Goal: Task Accomplishment & Management: Complete application form

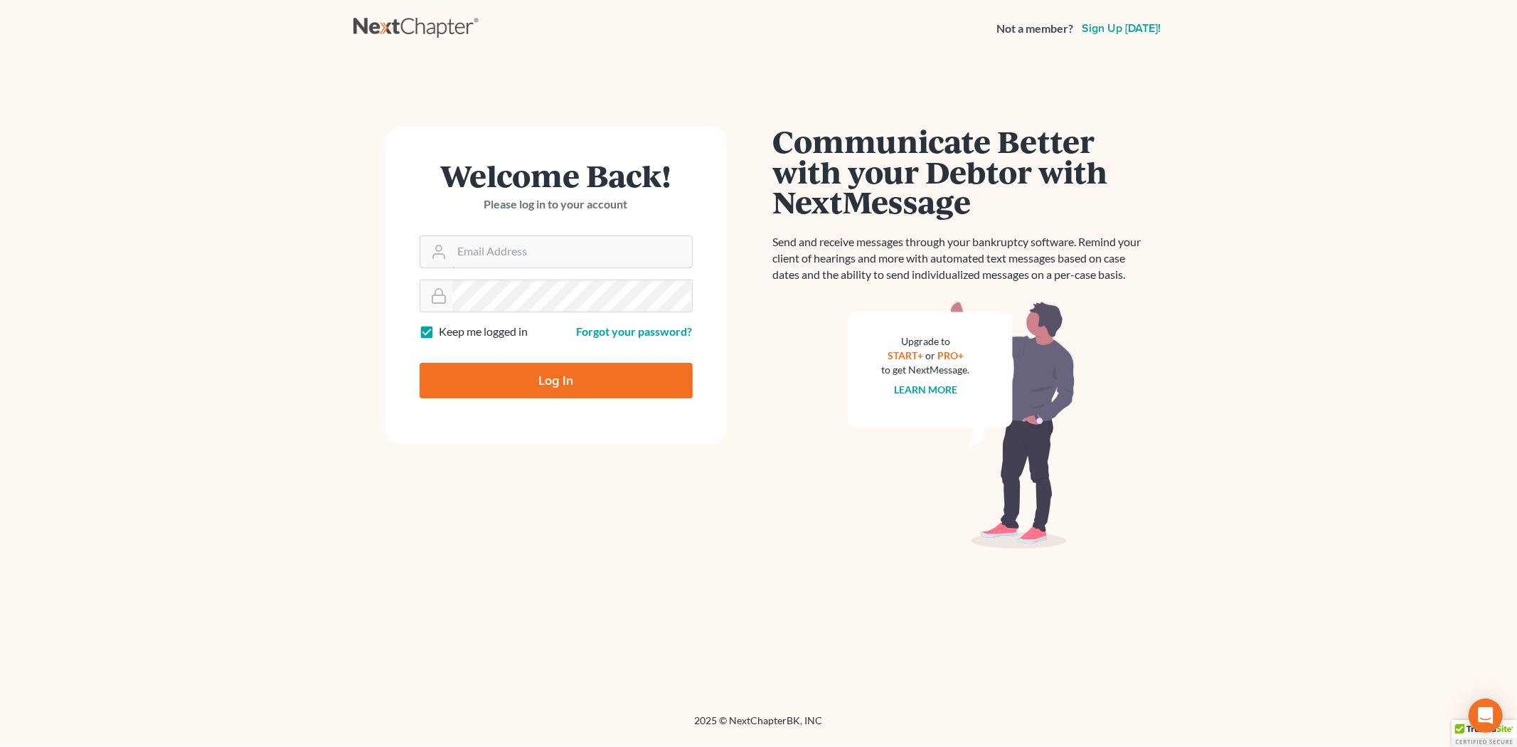
type input "[EMAIL_ADDRESS][DOMAIN_NAME]"
click at [548, 402] on form "Welcome Back! Please log in to your account Email Address lcueva@wellerlegalgro…" at bounding box center [555, 285] width 341 height 318
click at [548, 381] on input "Log In" at bounding box center [556, 381] width 273 height 36
type input "Thinking..."
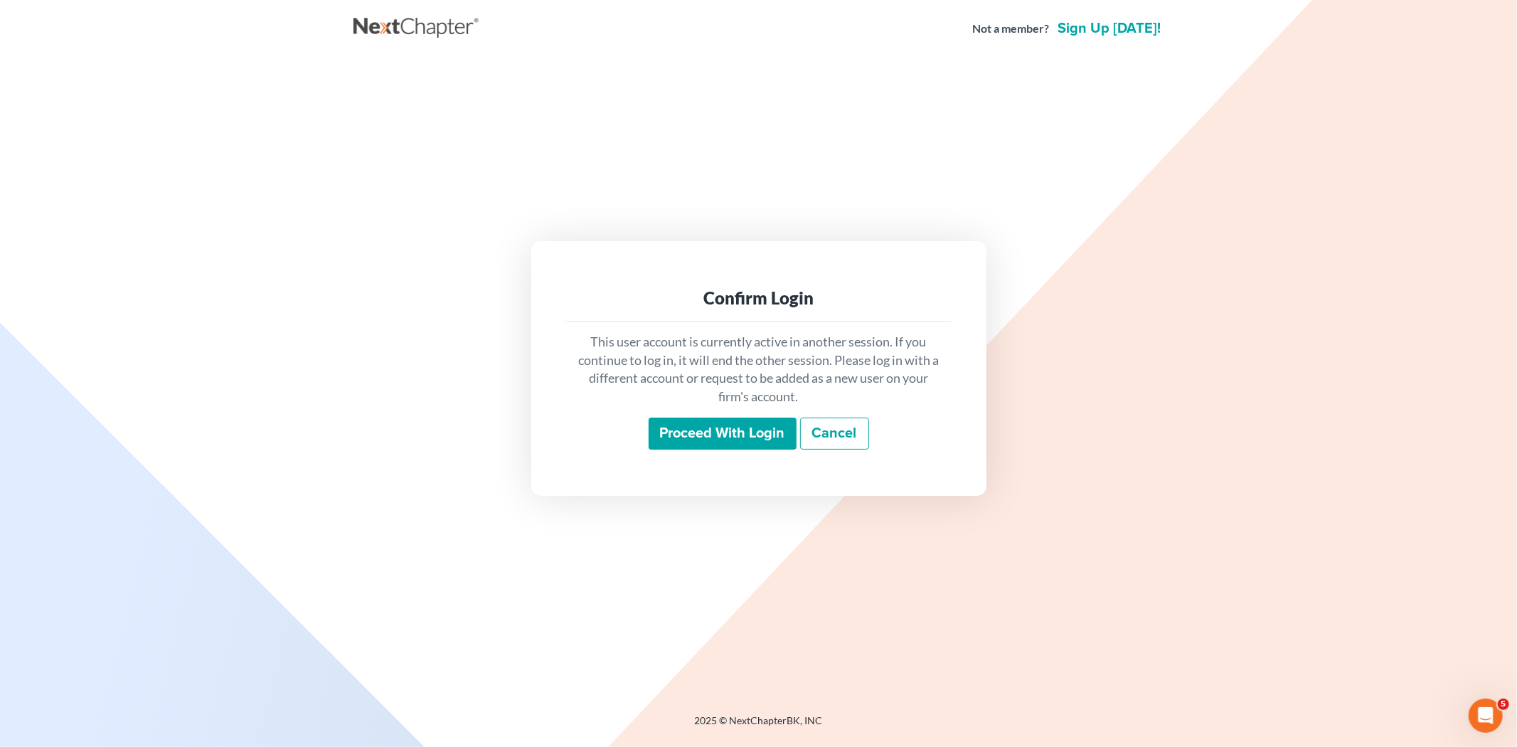
click at [772, 437] on input "Proceed with login" at bounding box center [723, 433] width 148 height 33
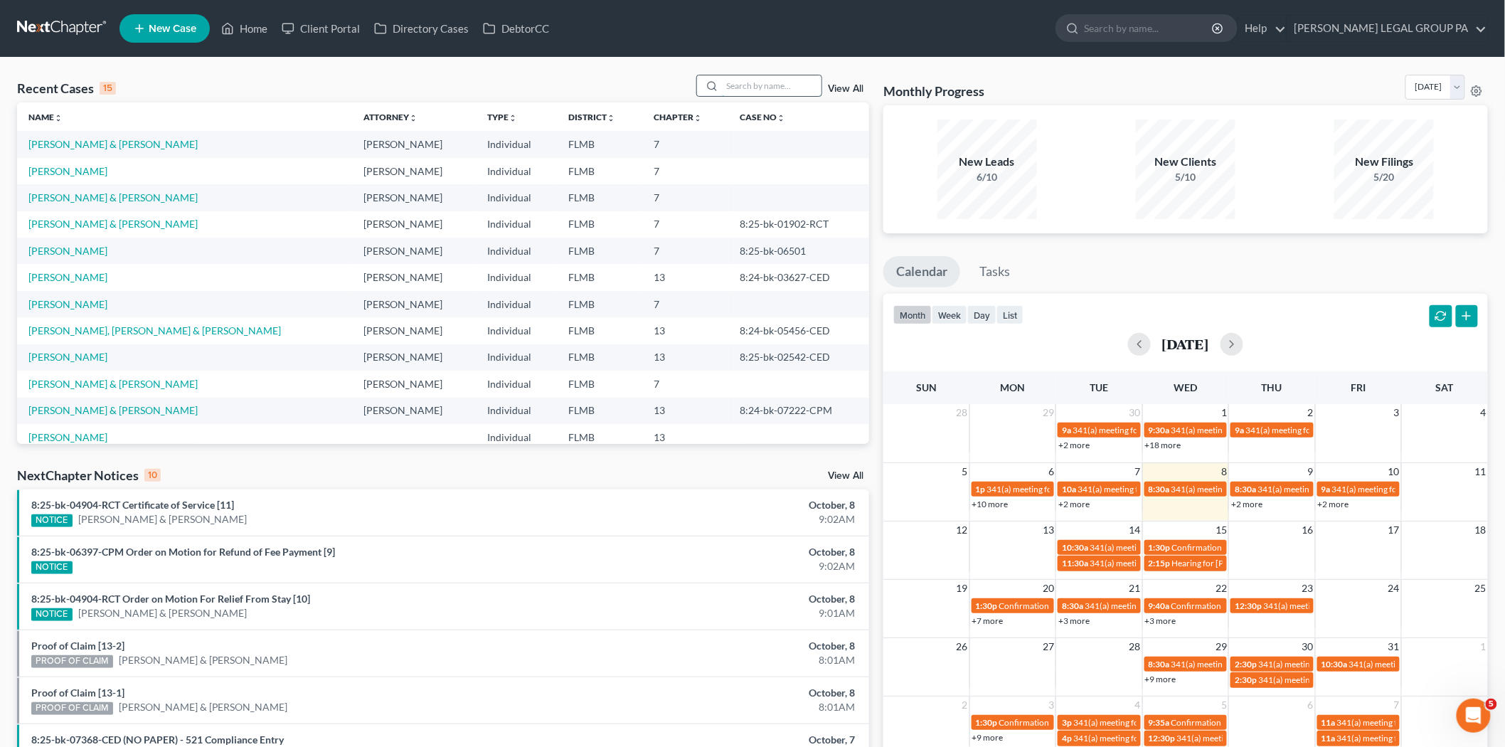
click at [784, 87] on input "search" at bounding box center [772, 85] width 100 height 21
click at [175, 29] on span "New Case" at bounding box center [173, 28] width 48 height 11
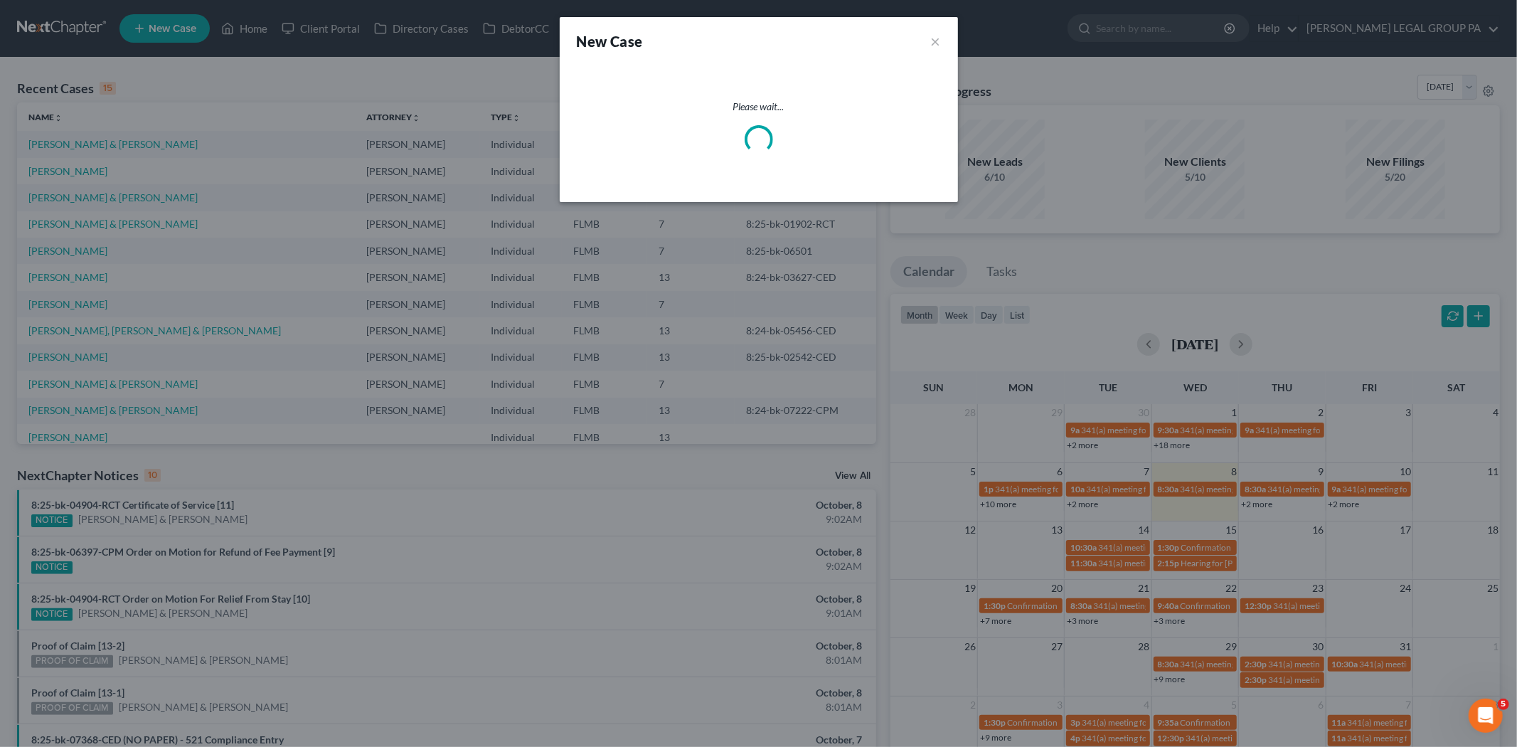
select select "15"
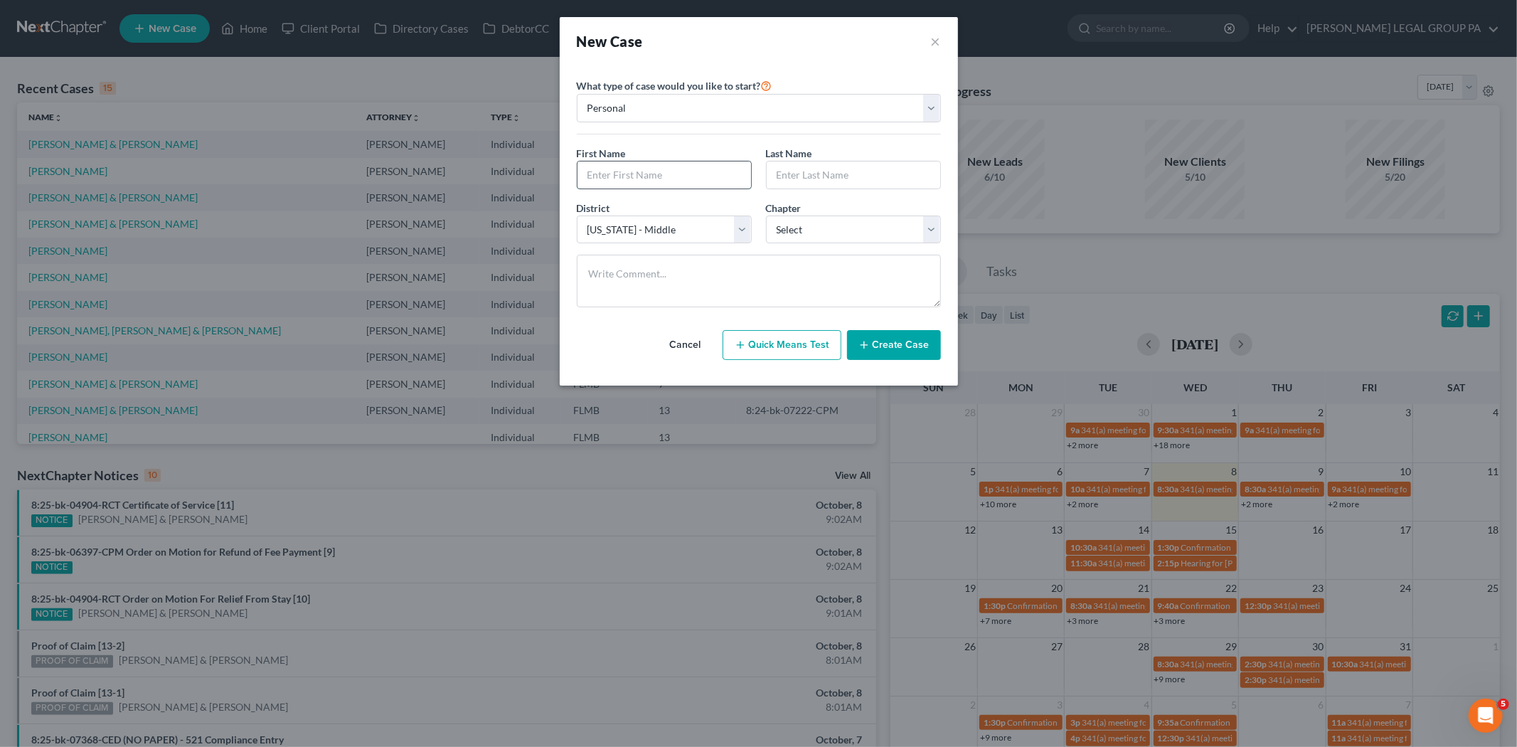
click at [637, 180] on input "text" at bounding box center [665, 174] width 174 height 27
type input "Phyliis"
type input "Jackson"
click at [927, 233] on select "Select 7 11 12 13" at bounding box center [853, 230] width 175 height 28
select select "0"
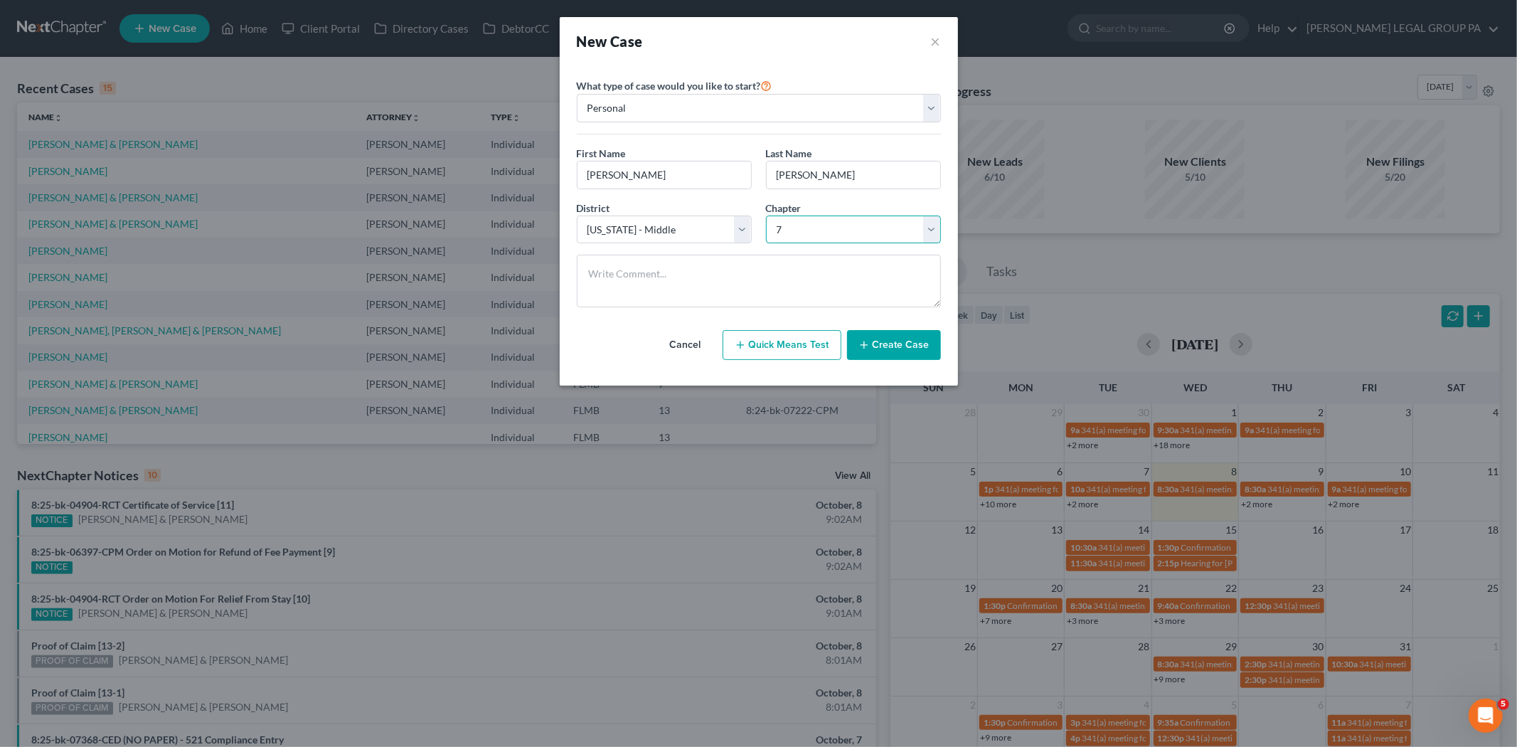
click at [766, 216] on select "Select 7 11 12 13" at bounding box center [853, 230] width 175 height 28
click at [870, 340] on icon "button" at bounding box center [863, 344] width 11 height 11
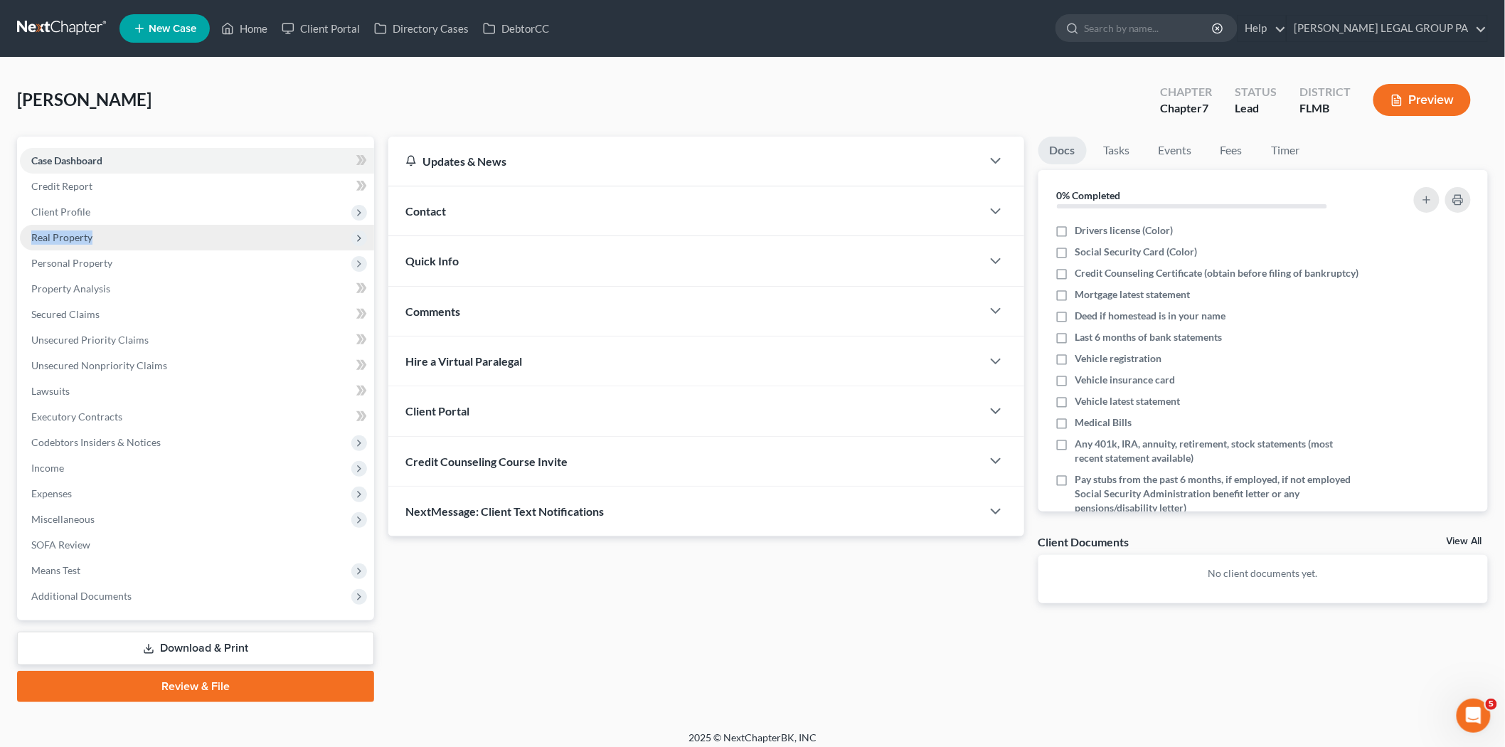
drag, startPoint x: 112, startPoint y: 214, endPoint x: 75, endPoint y: 239, distance: 44.6
click at [93, 239] on ul "Case Dashboard Payments Invoices Payments Payments Credit Report Client Profile" at bounding box center [197, 378] width 354 height 461
click at [104, 215] on span "Client Profile" at bounding box center [197, 212] width 354 height 26
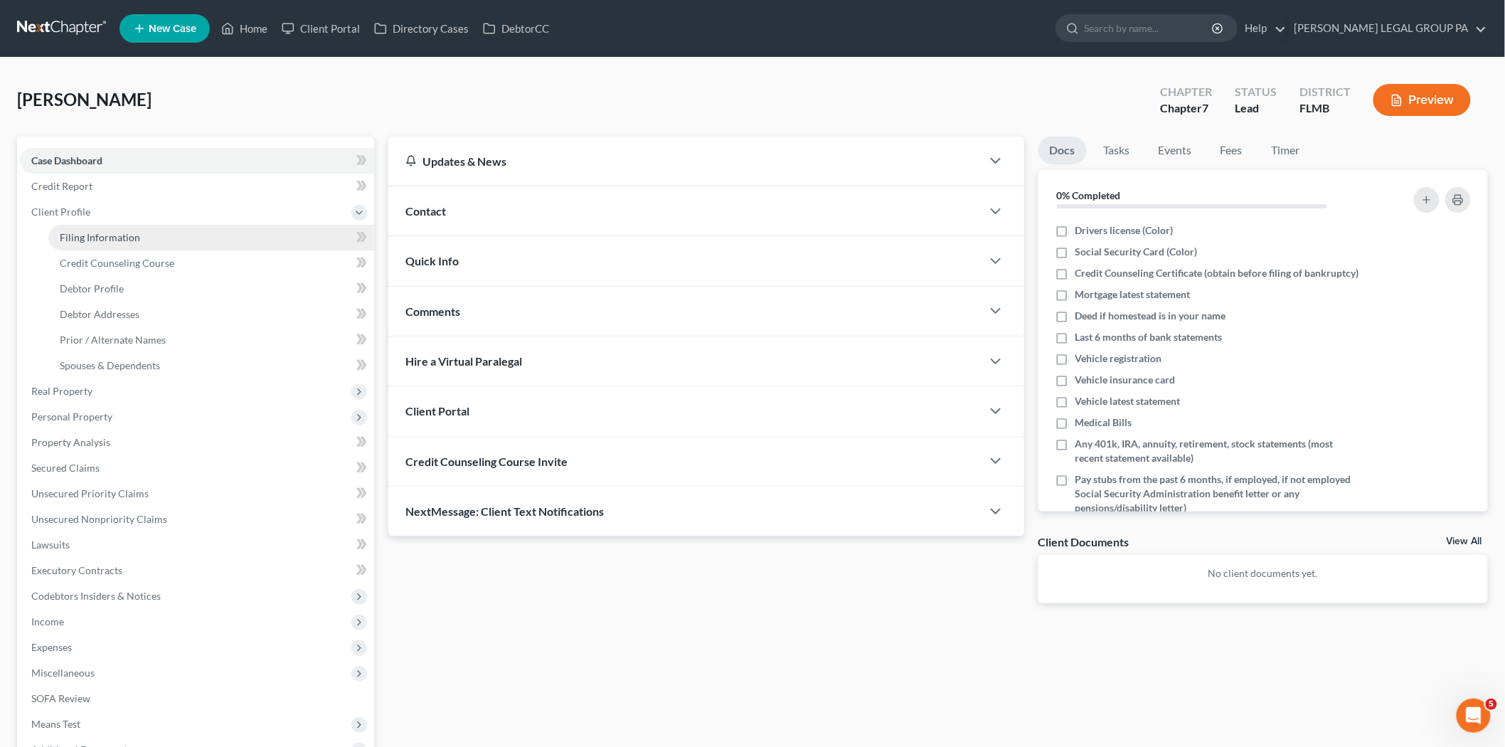
click at [114, 232] on span "Filing Information" at bounding box center [100, 237] width 80 height 12
select select "1"
select select "0"
select select "15"
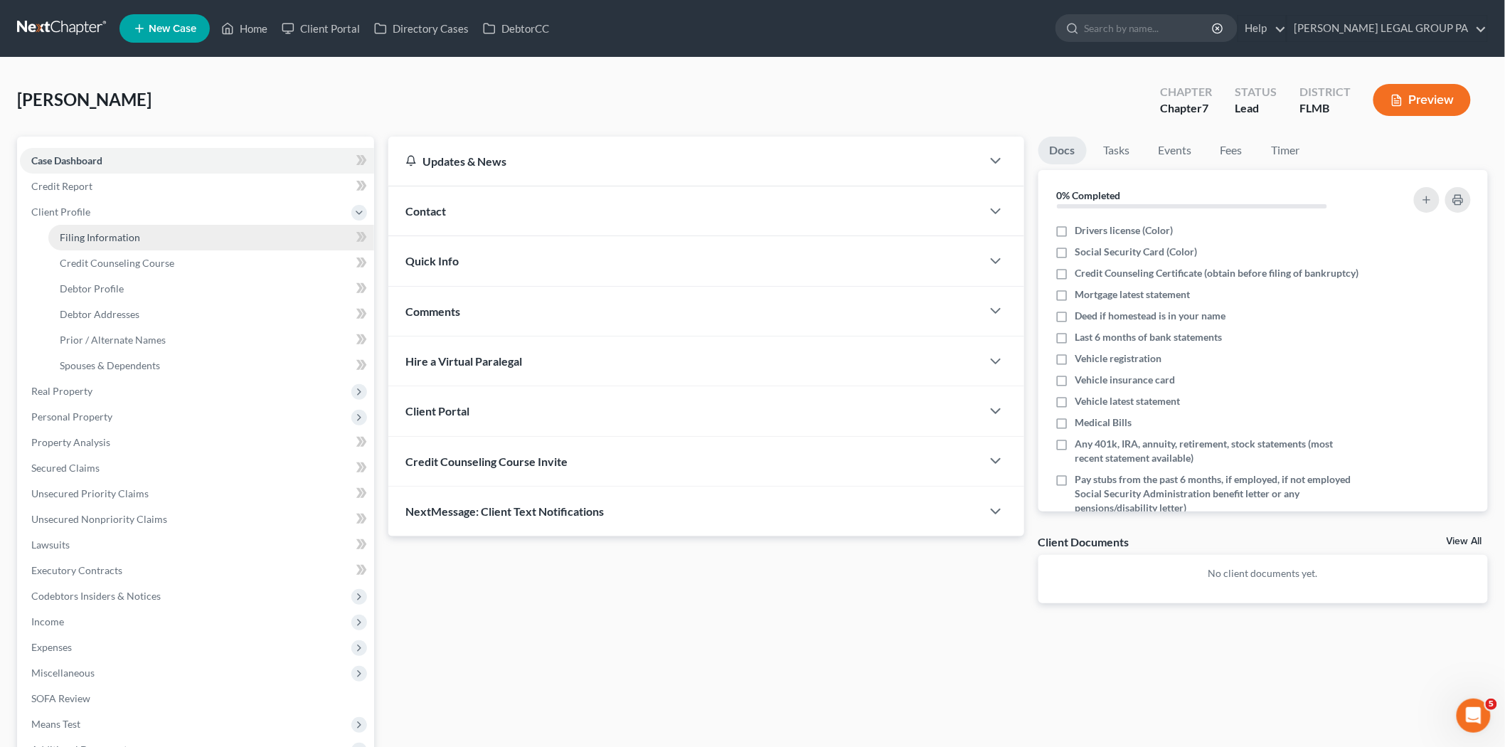
select select "9"
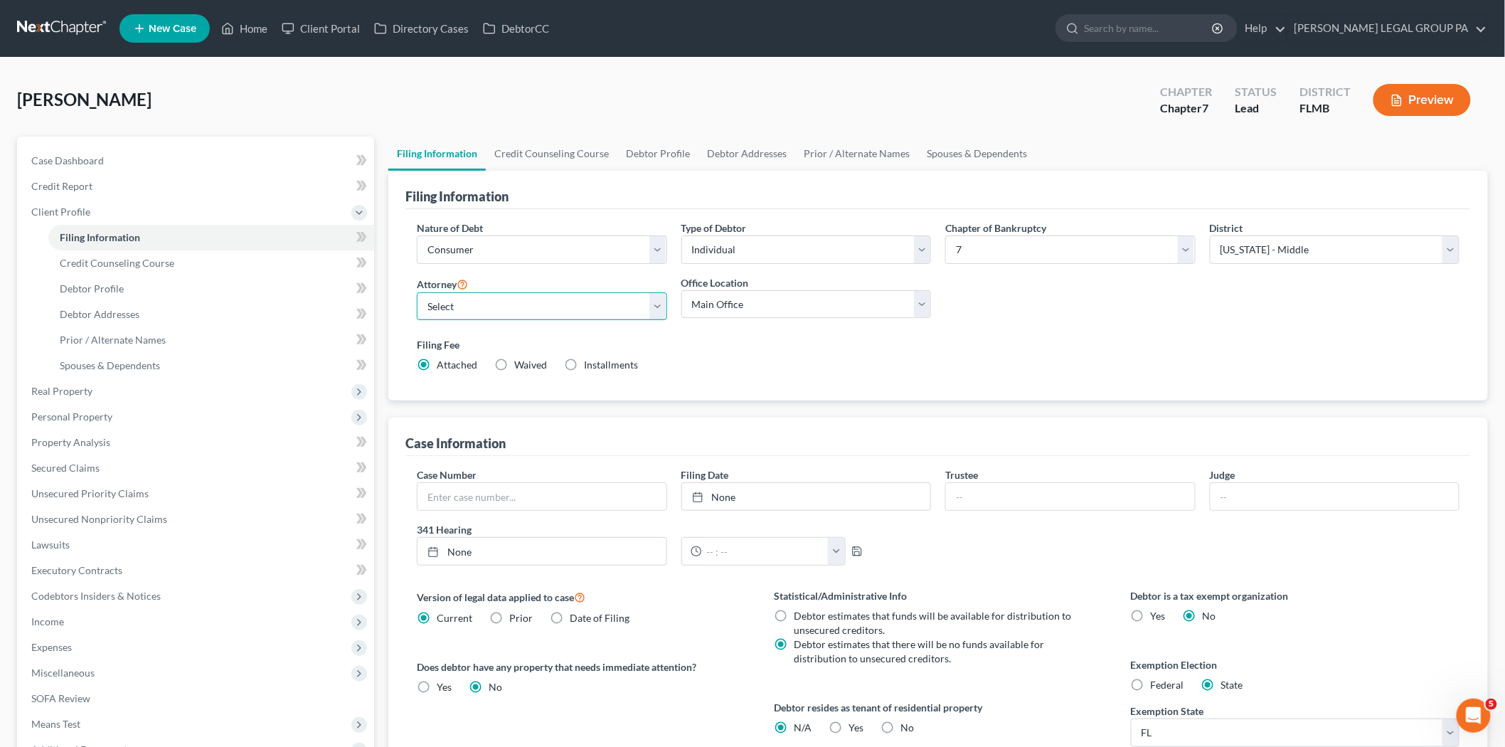
click at [528, 317] on select "Select JAY WELLER - FLMB JAY WELLER - FLMB" at bounding box center [542, 306] width 250 height 28
select select "0"
click at [417, 292] on select "Select JAY WELLER - FLMB JAY WELLER - FLMB" at bounding box center [542, 306] width 250 height 28
click at [161, 288] on link "Debtor Profile" at bounding box center [211, 289] width 326 height 26
select select "0"
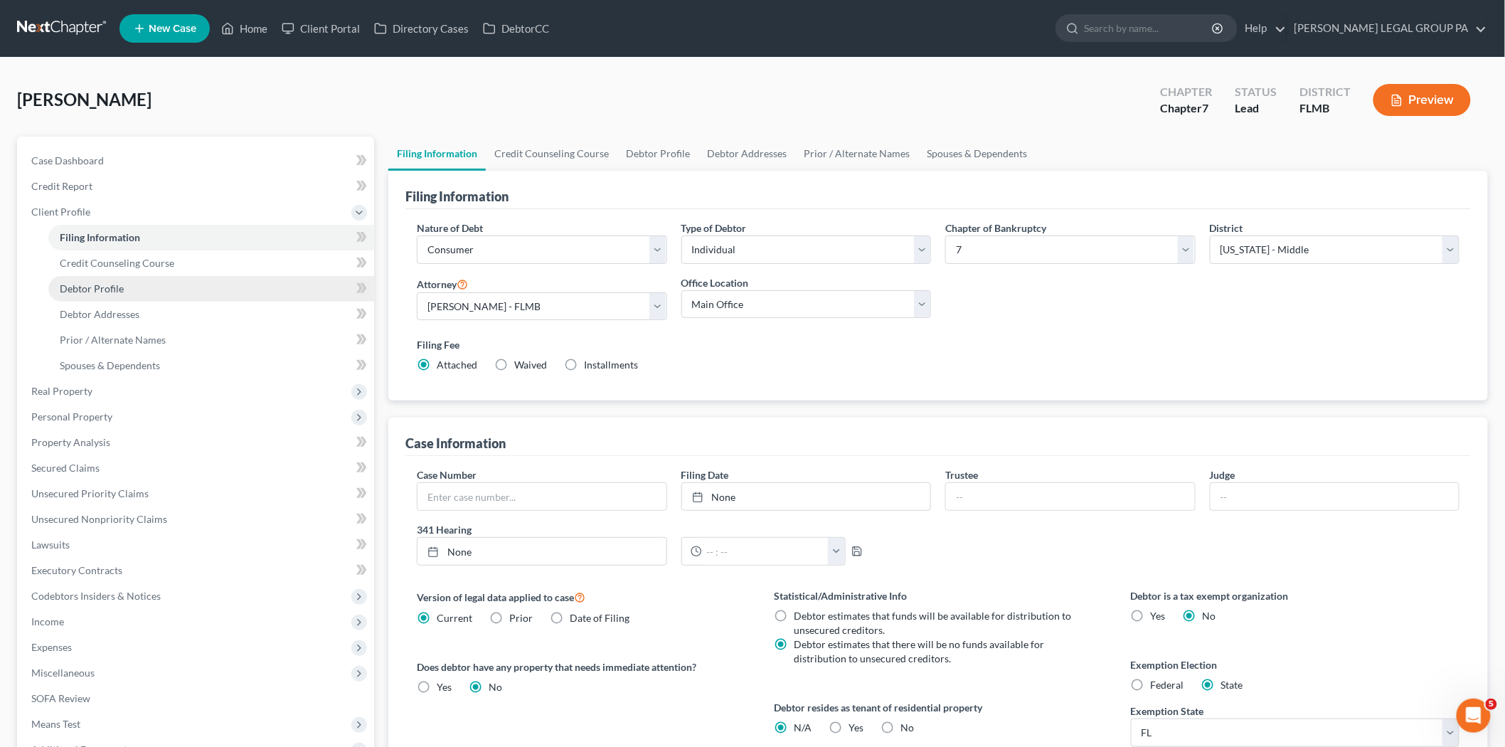
select select "0"
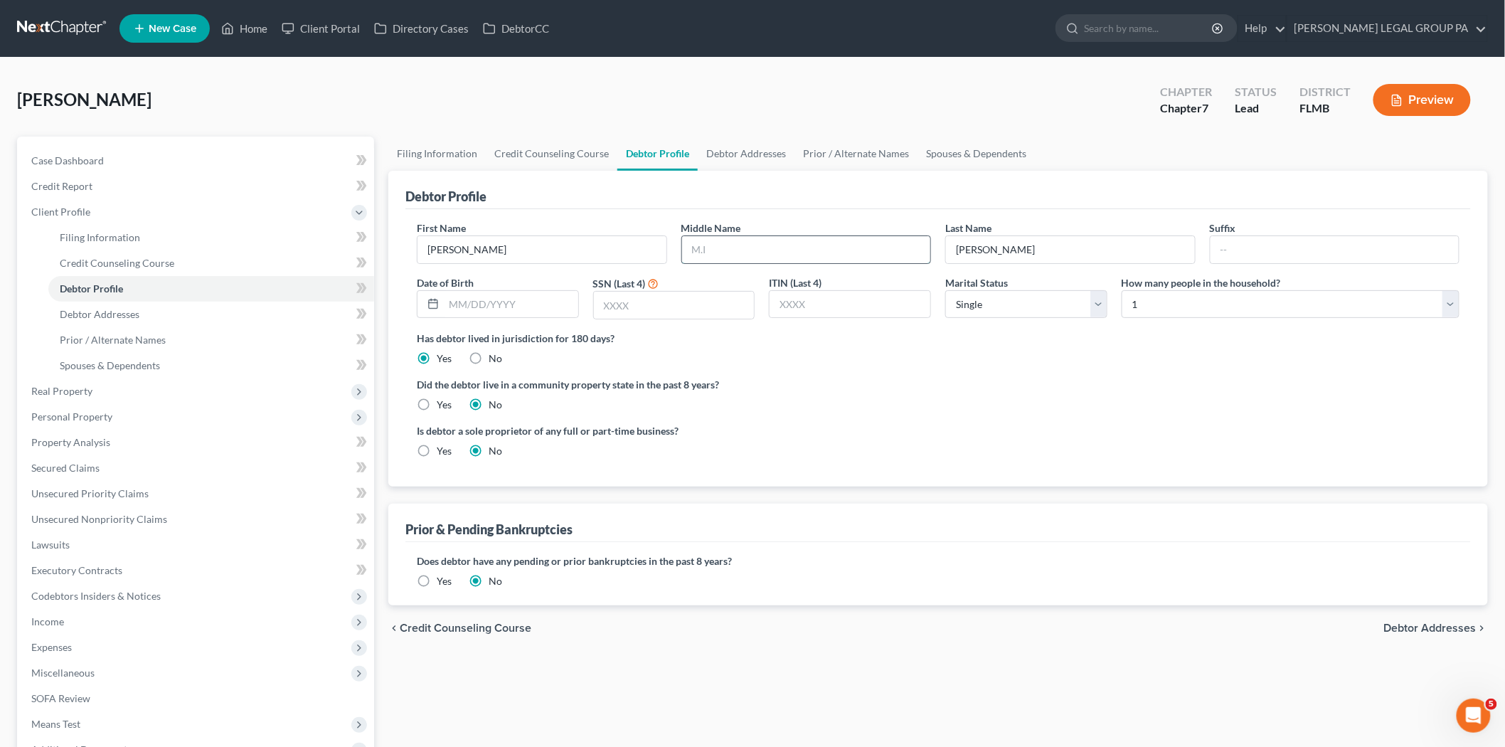
click at [706, 240] on input "text" at bounding box center [806, 249] width 249 height 27
type input "Dianne"
click at [519, 300] on input "text" at bounding box center [511, 304] width 134 height 27
type input "05/0/1965"
click at [634, 316] on input "text" at bounding box center [674, 305] width 161 height 27
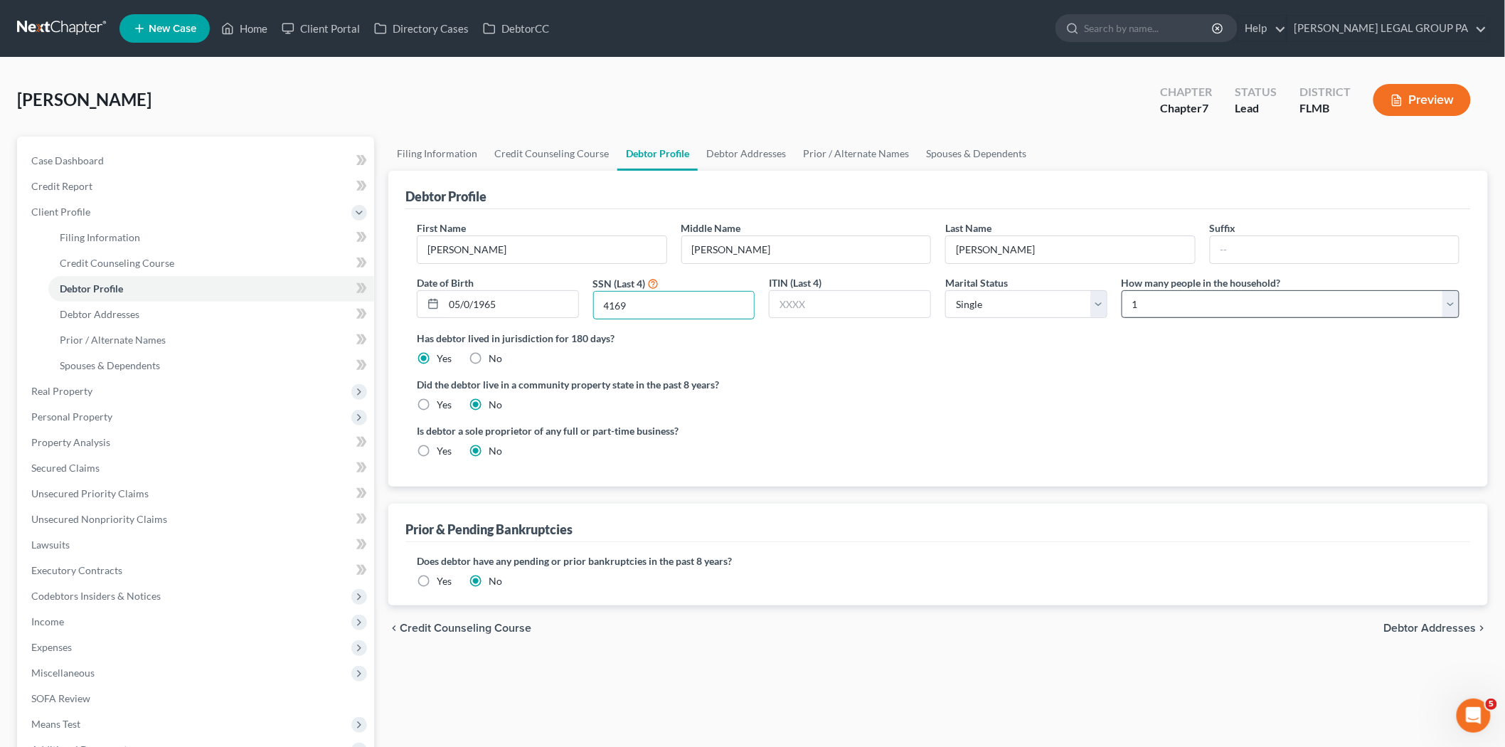
type input "4169"
click at [1145, 301] on select "Select 1 2 3 4 5 6 7 8 9 10 11 12 13 14 15 16 17 18 19 20" at bounding box center [1291, 304] width 338 height 28
select select "1"
click at [1122, 290] on select "Select 1 2 3 4 5 6 7 8 9 10 11 12 13 14 15 16 17 18 19 20" at bounding box center [1291, 304] width 338 height 28
click at [1026, 309] on select "Select Single Married Separated Divorced Widowed" at bounding box center [1026, 304] width 162 height 28
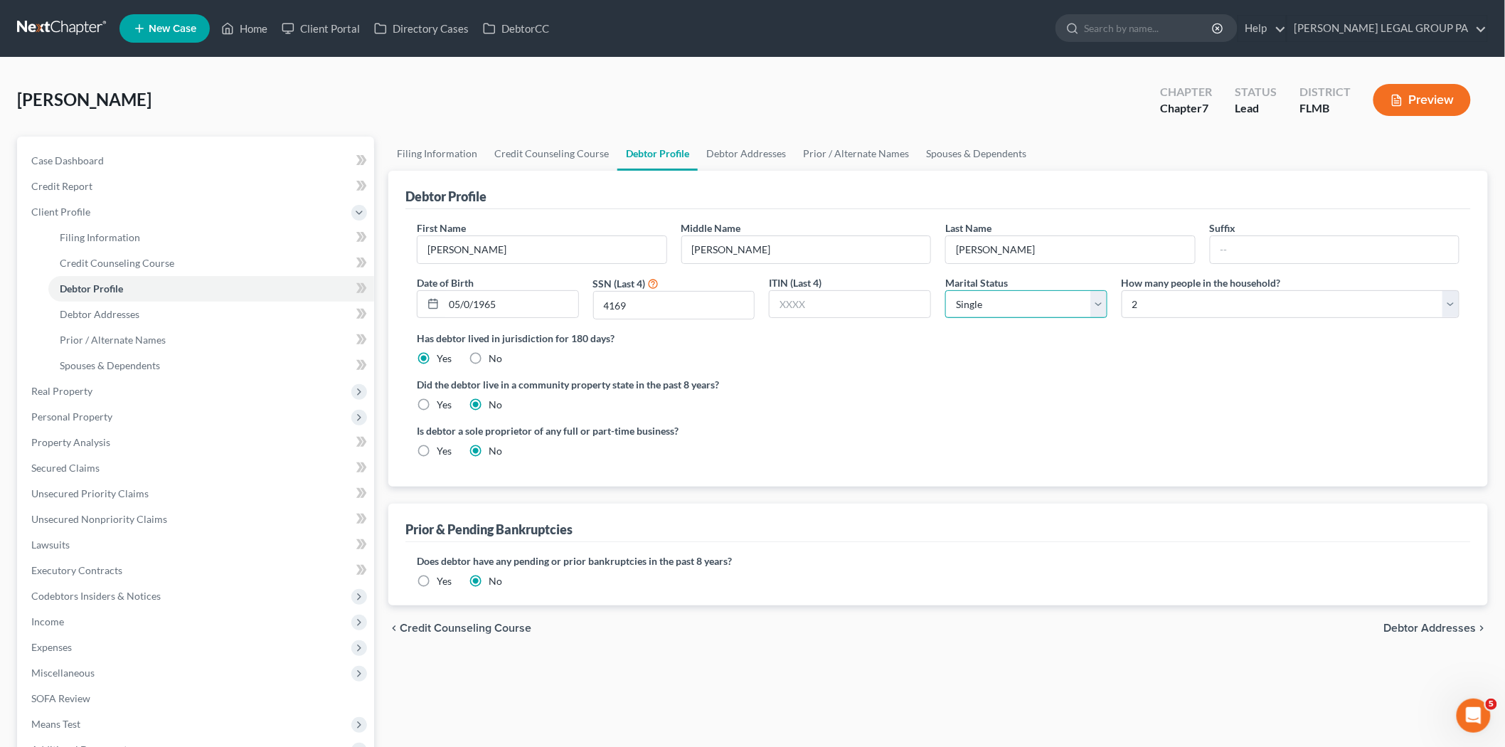
select select "1"
click at [945, 290] on select "Select Single Married Separated Divorced Widowed" at bounding box center [1026, 304] width 162 height 28
click at [166, 322] on link "Debtor Addresses" at bounding box center [211, 315] width 326 height 26
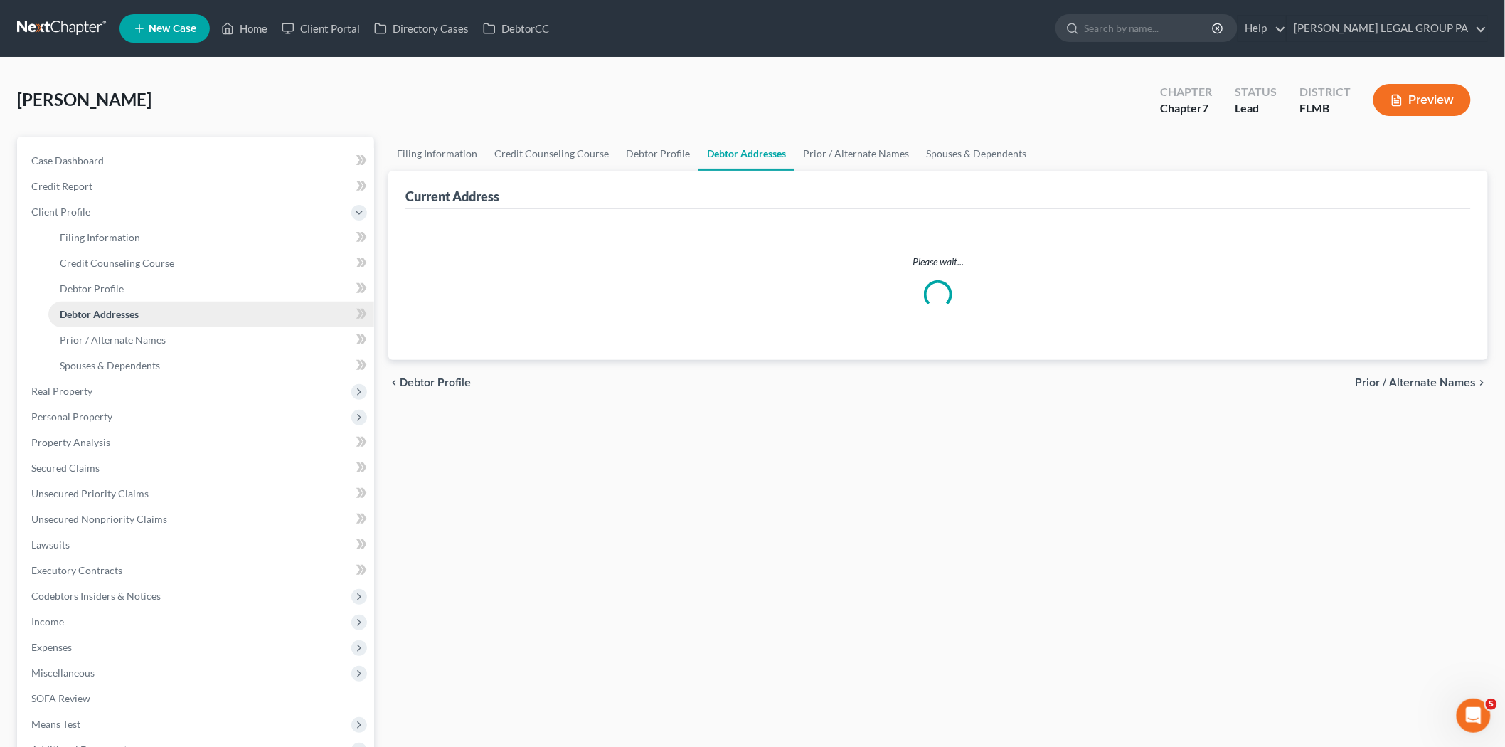
select select "0"
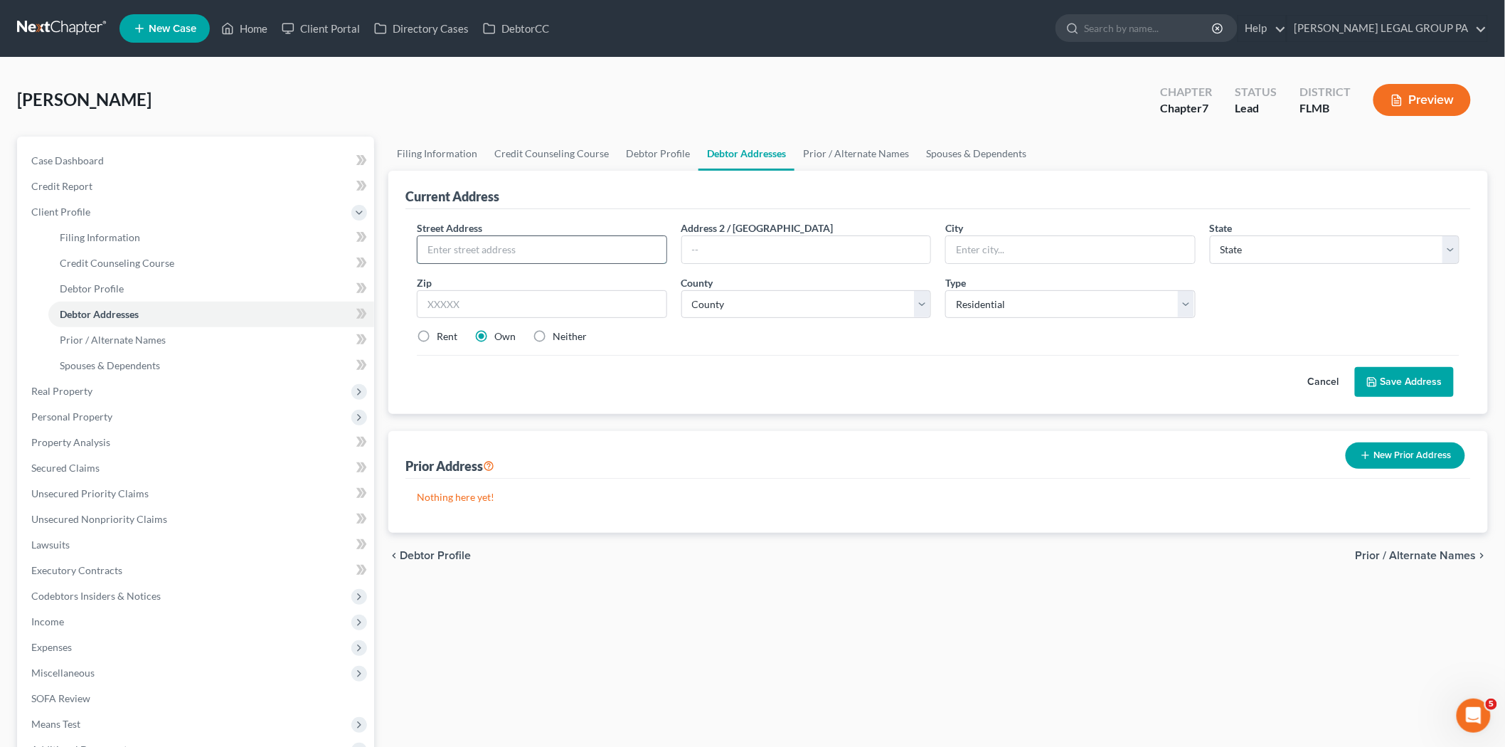
click at [491, 256] on input "text" at bounding box center [541, 249] width 249 height 27
type input "2118 Velvet Way"
click at [641, 299] on input "text" at bounding box center [542, 304] width 250 height 28
type input "33811"
type input "Lakeland"
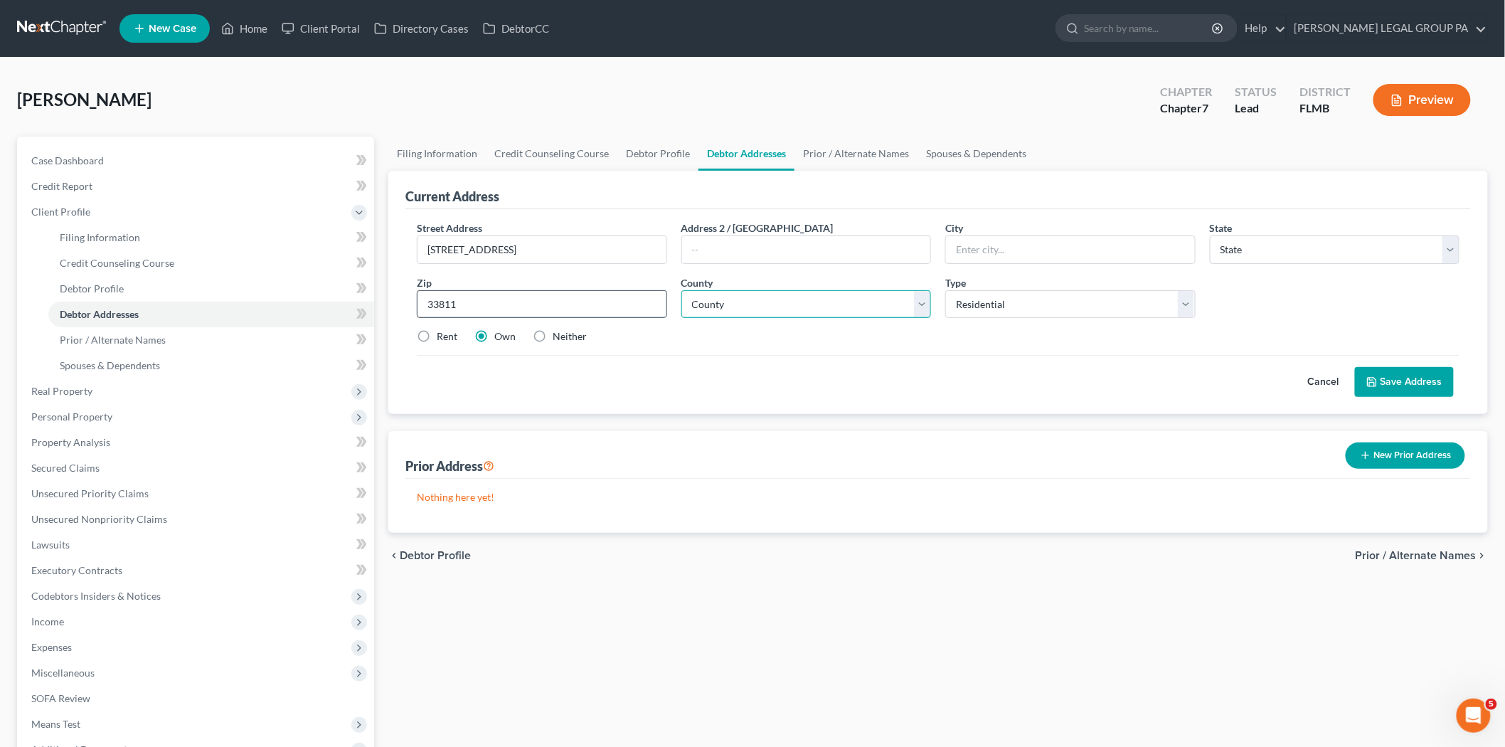
select select "9"
click at [811, 302] on select "County Alachua County Baker County Bay County Bradford County Brevard County Br…" at bounding box center [806, 304] width 250 height 28
select select "52"
click at [681, 290] on select "County Alachua County Baker County Bay County Bradford County Brevard County Br…" at bounding box center [806, 304] width 250 height 28
click at [559, 330] on label "Neither" at bounding box center [570, 336] width 34 height 14
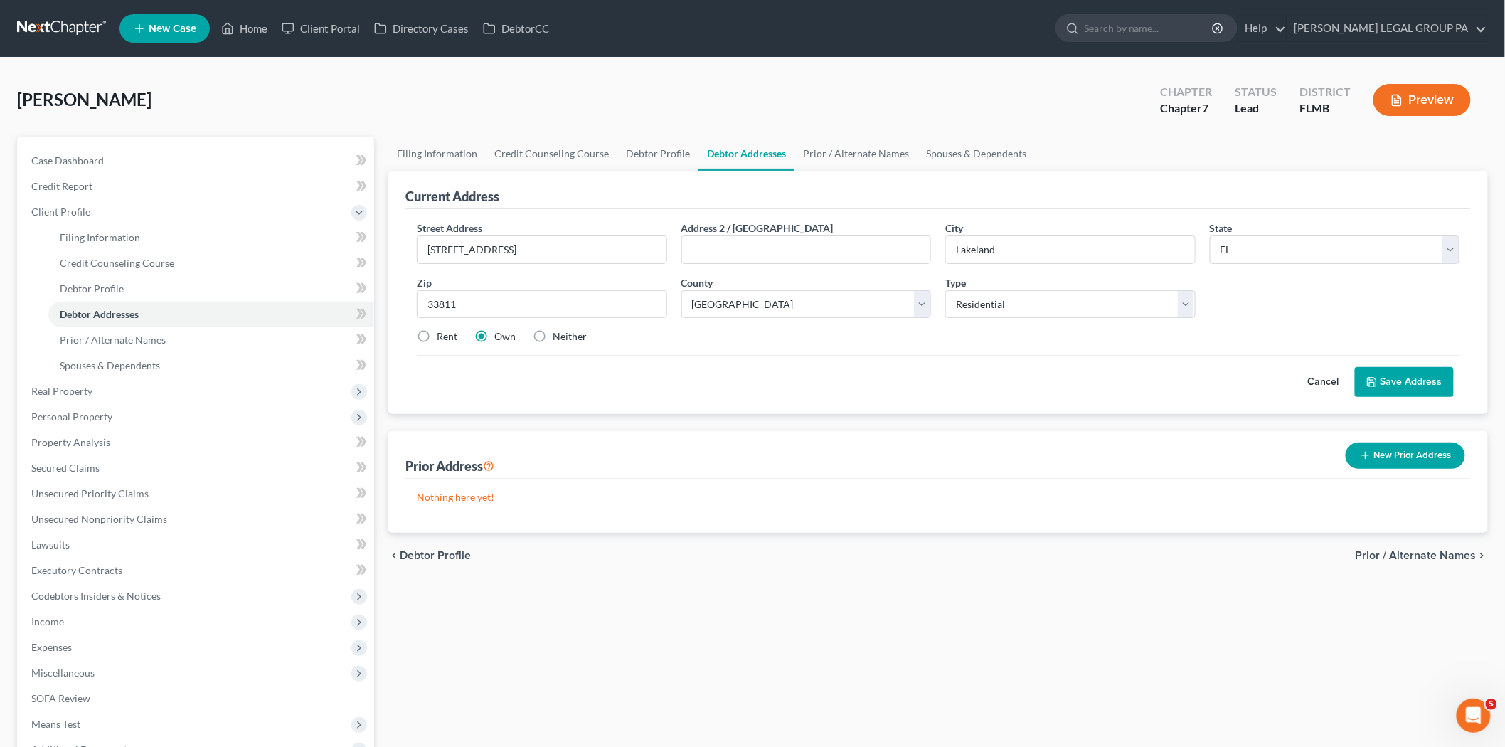
click at [559, 330] on input "Neither" at bounding box center [562, 333] width 9 height 9
radio input "true"
click at [1395, 373] on button "Save Address" at bounding box center [1404, 382] width 99 height 30
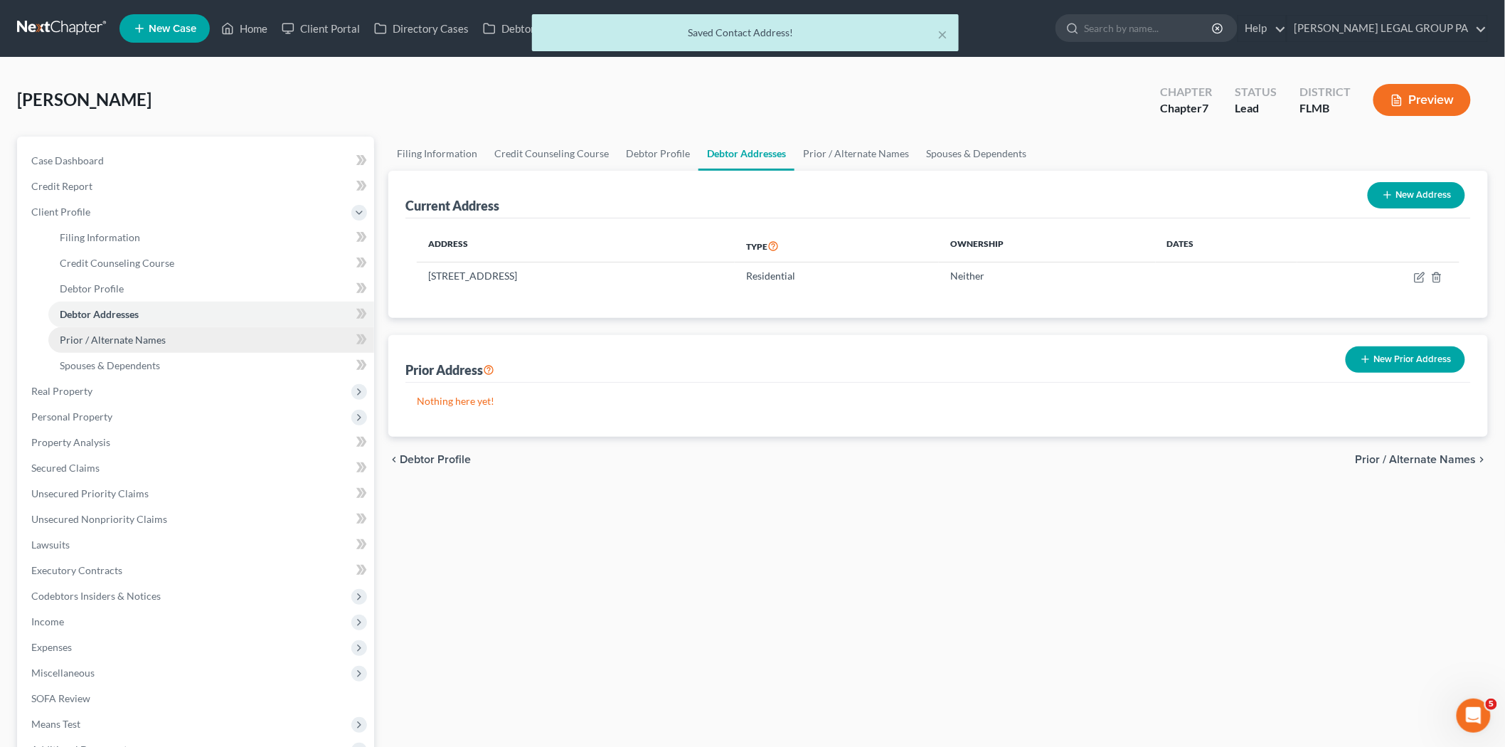
click at [225, 344] on link "Prior / Alternate Names" at bounding box center [211, 340] width 326 height 26
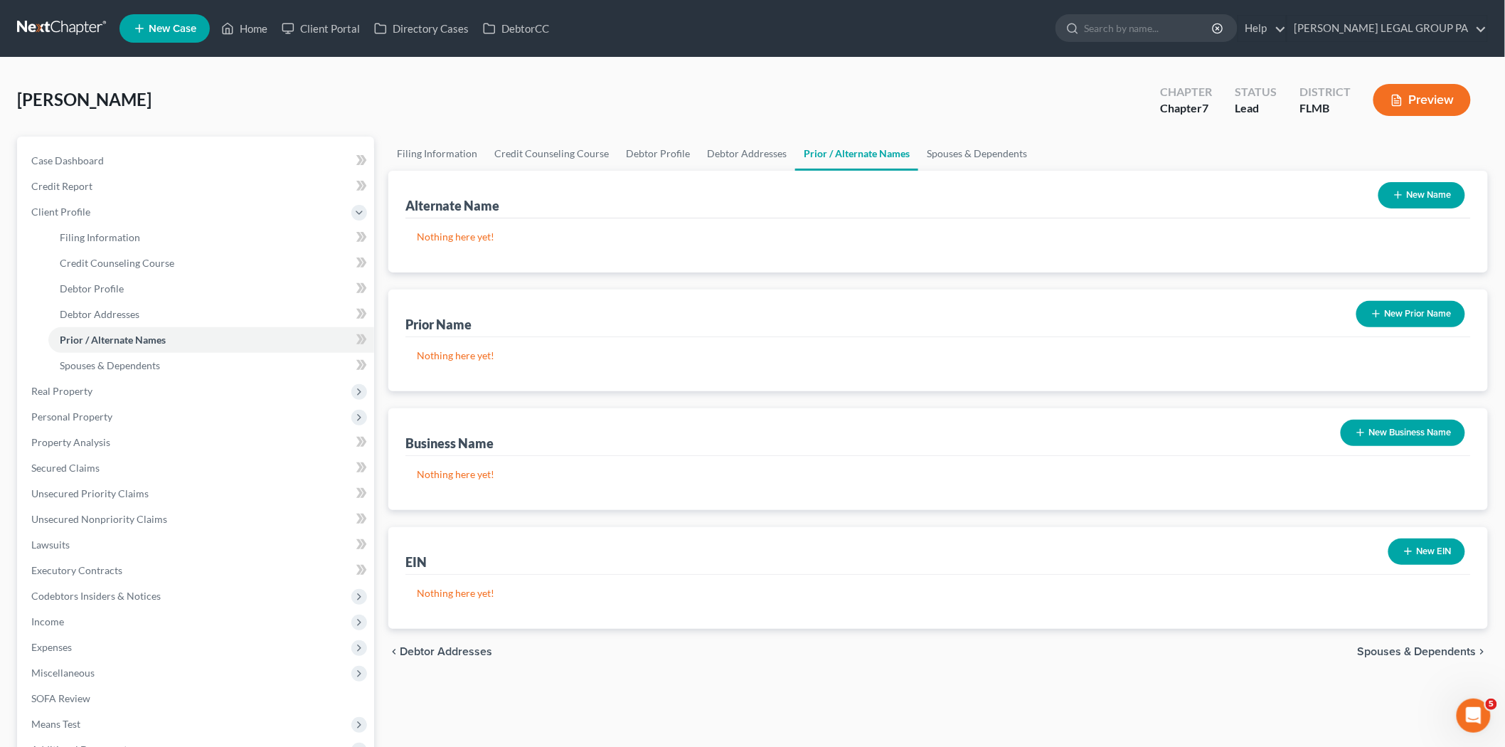
click at [1406, 310] on button "New Prior Name" at bounding box center [1410, 314] width 109 height 26
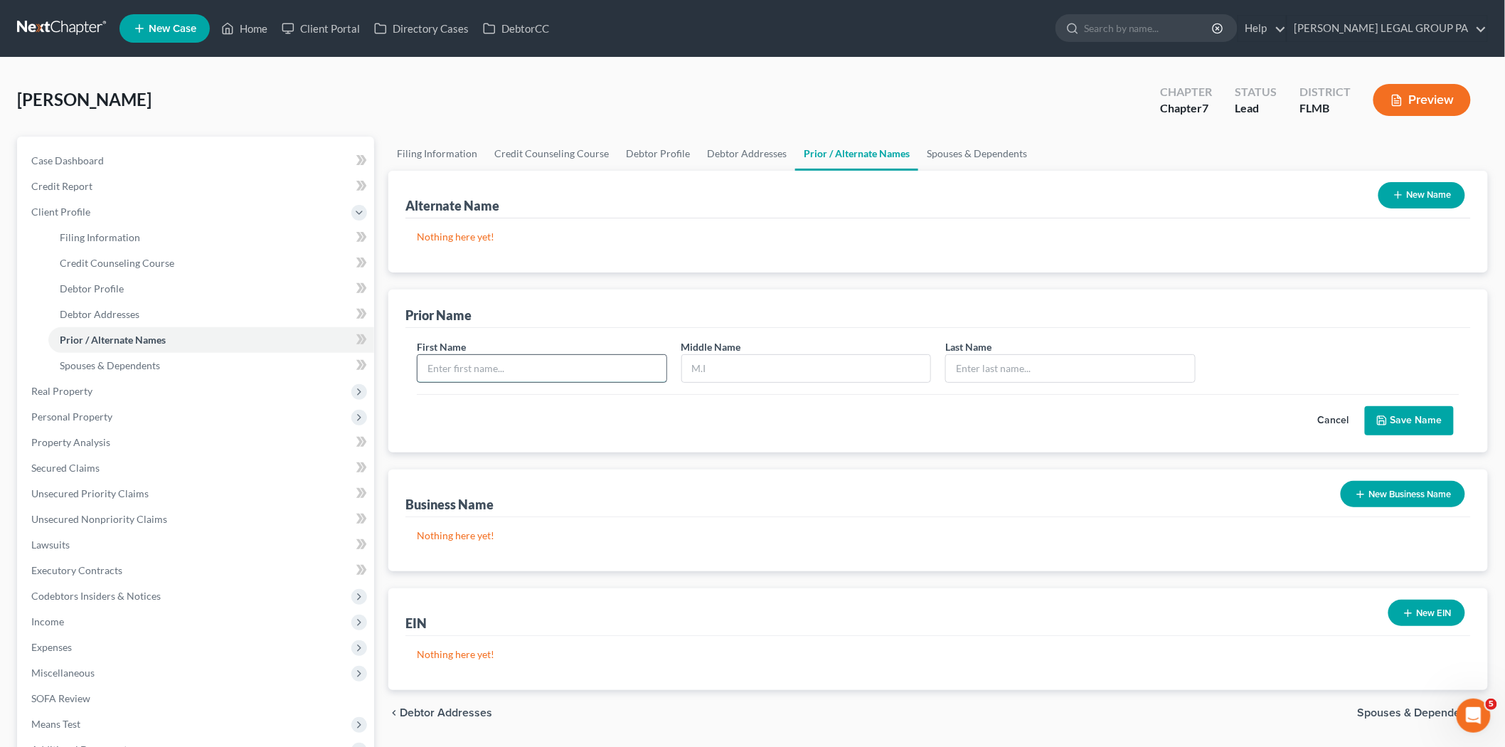
click at [552, 363] on input "text" at bounding box center [541, 368] width 249 height 27
type input "Phyllis"
click at [1017, 379] on input "text" at bounding box center [1070, 368] width 249 height 27
type input "Everett"
click at [1398, 418] on button "Save Name" at bounding box center [1409, 421] width 89 height 30
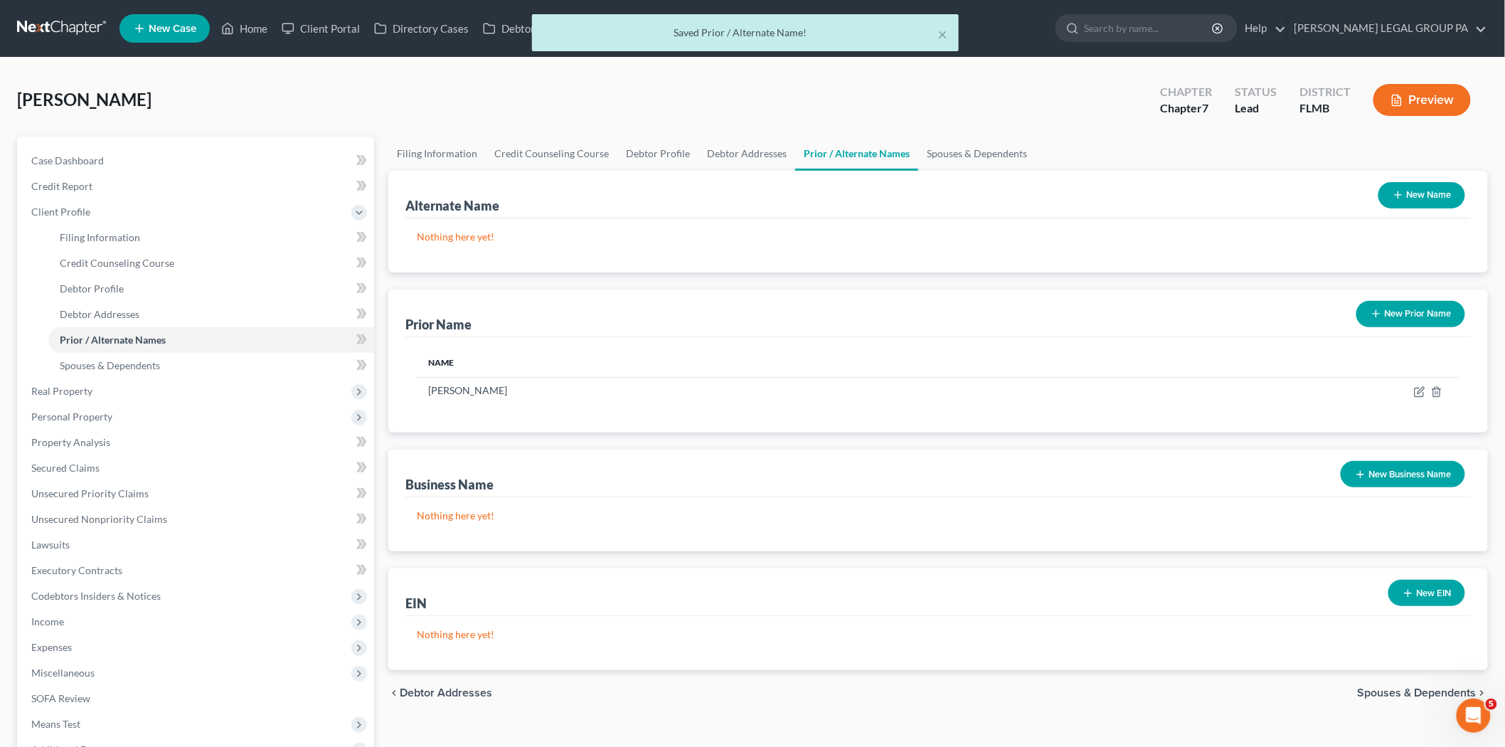
click at [1419, 321] on button "New Prior Name" at bounding box center [1410, 314] width 109 height 26
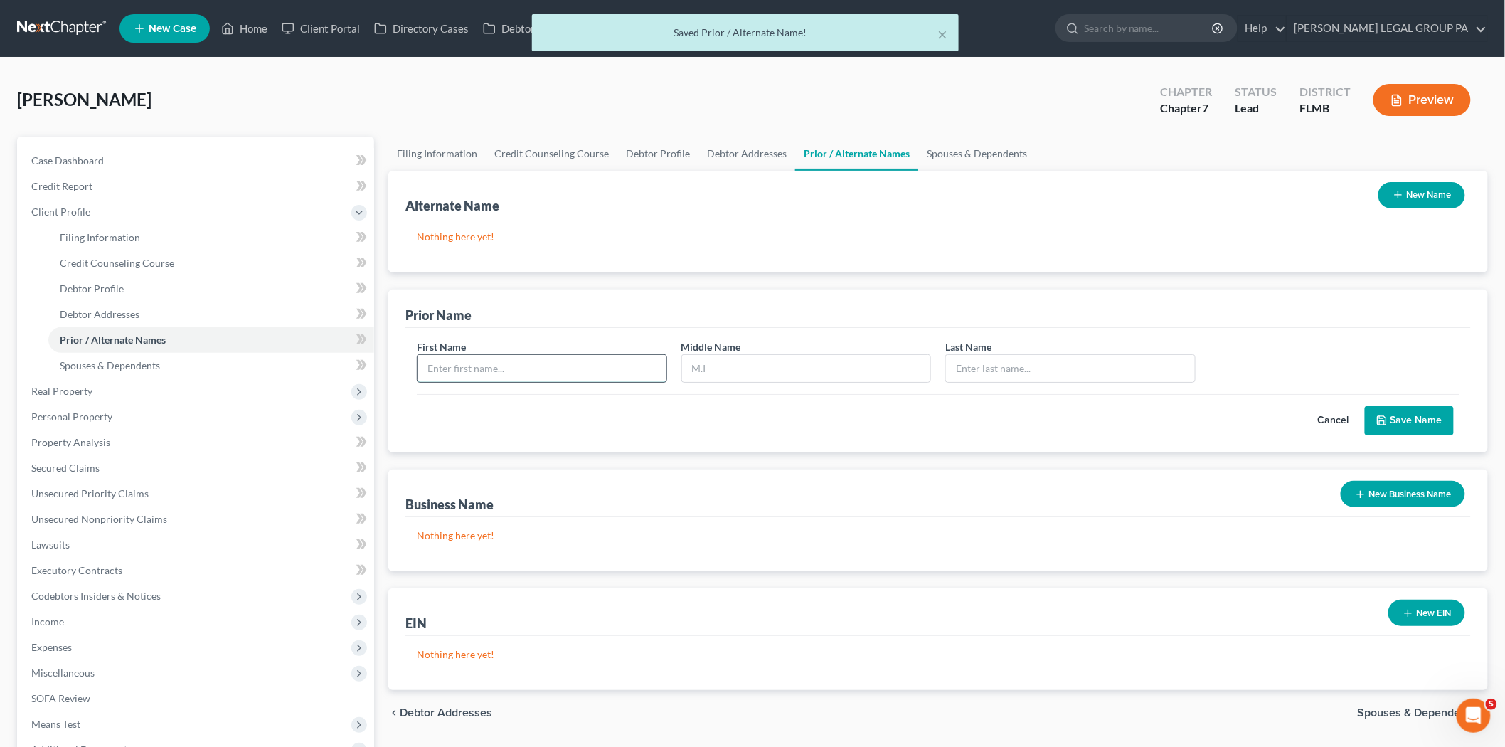
click at [485, 360] on input "text" at bounding box center [541, 368] width 249 height 27
type input "Phyllis"
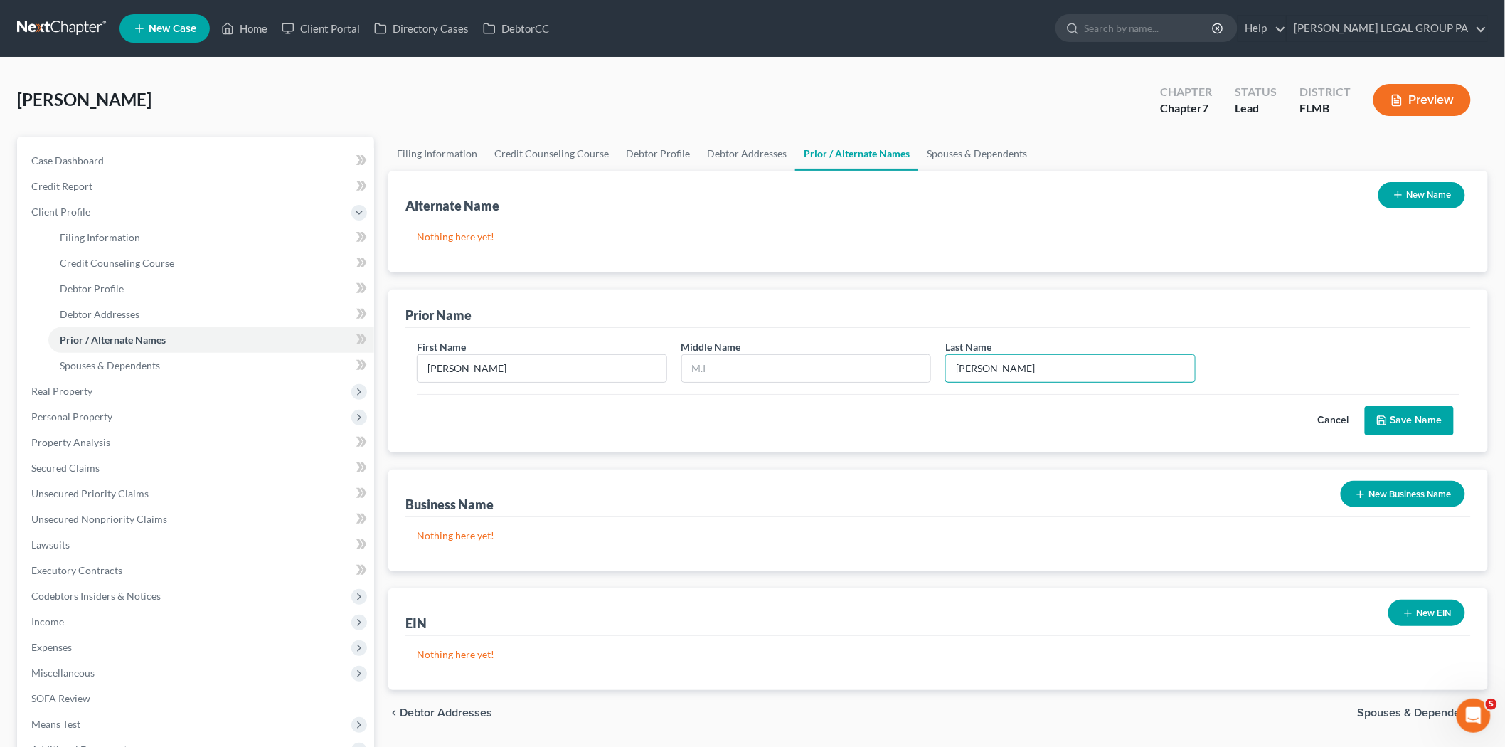
type input "Miller"
click at [1405, 418] on button "Save Name" at bounding box center [1409, 421] width 89 height 30
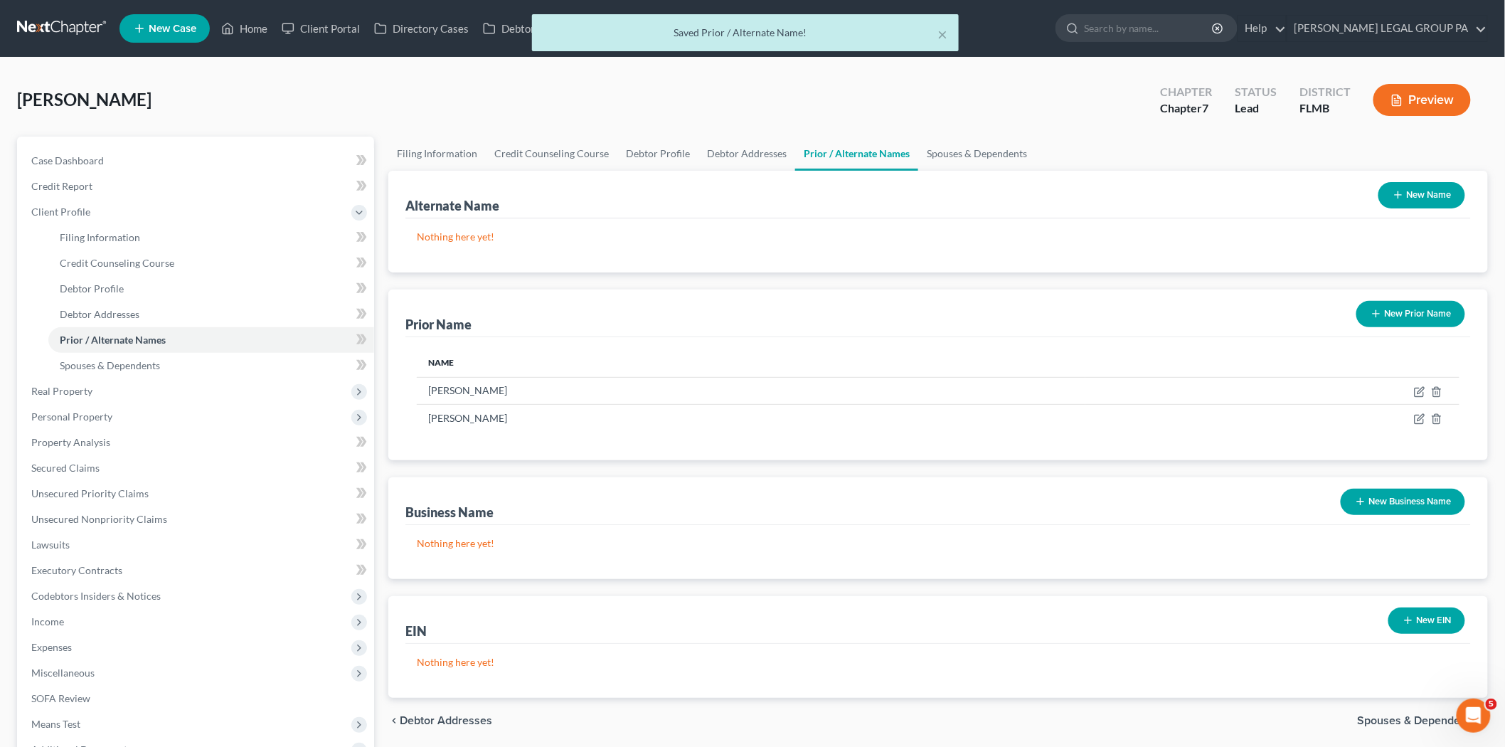
click at [1420, 329] on div "New Prior Name" at bounding box center [1411, 314] width 120 height 38
click at [1424, 322] on button "New Prior Name" at bounding box center [1410, 314] width 109 height 26
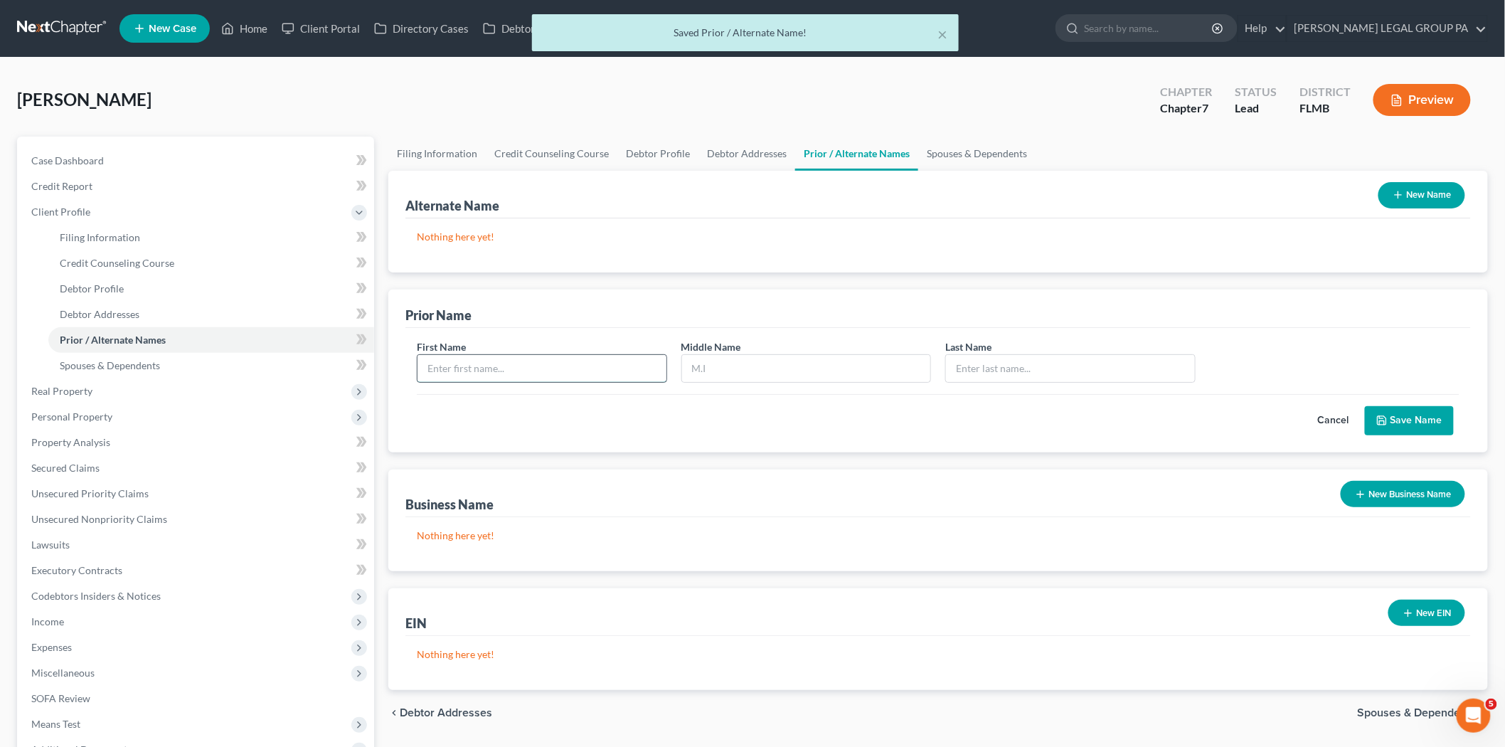
click at [523, 357] on input "text" at bounding box center [541, 368] width 249 height 27
type input "Phyllis"
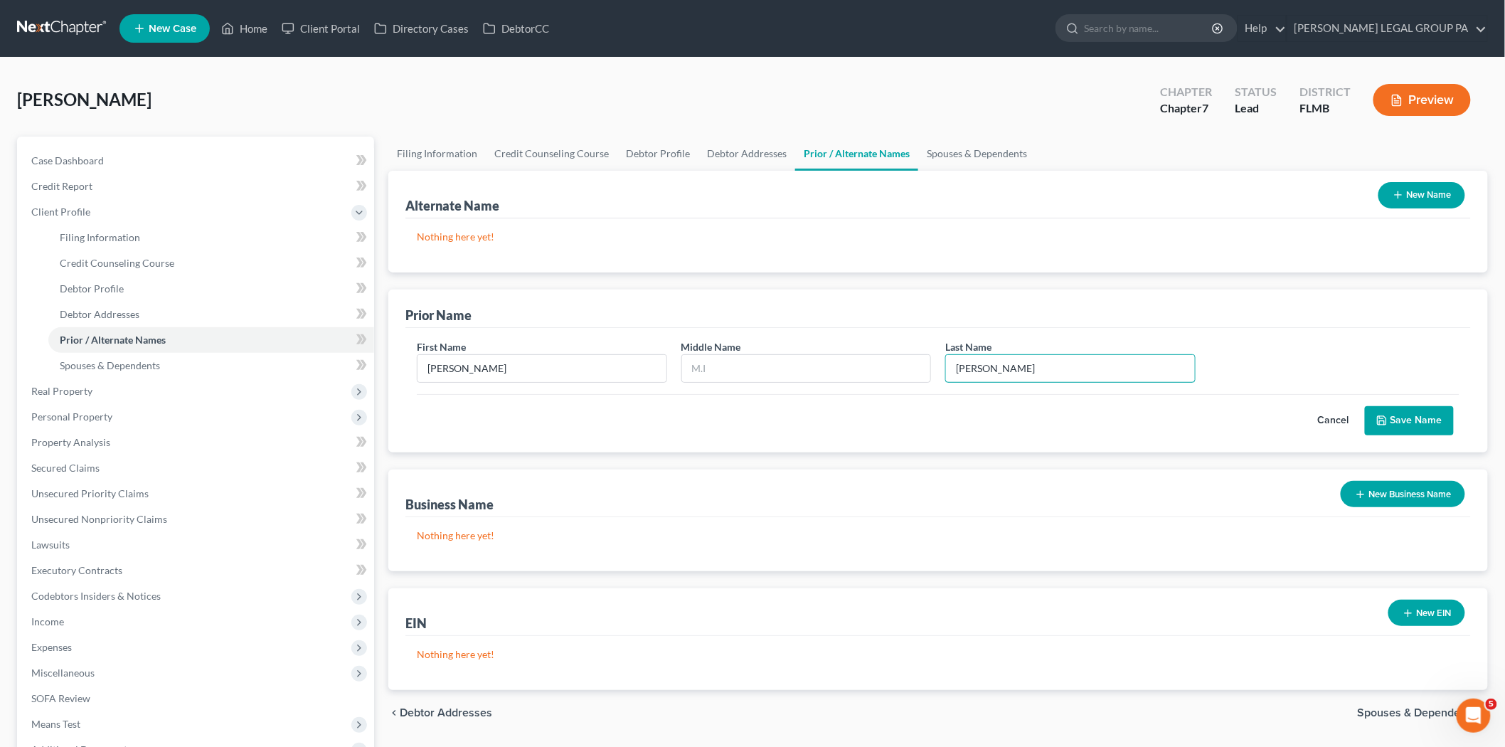
type input "Walker"
click at [1418, 421] on button "Save Name" at bounding box center [1409, 421] width 89 height 30
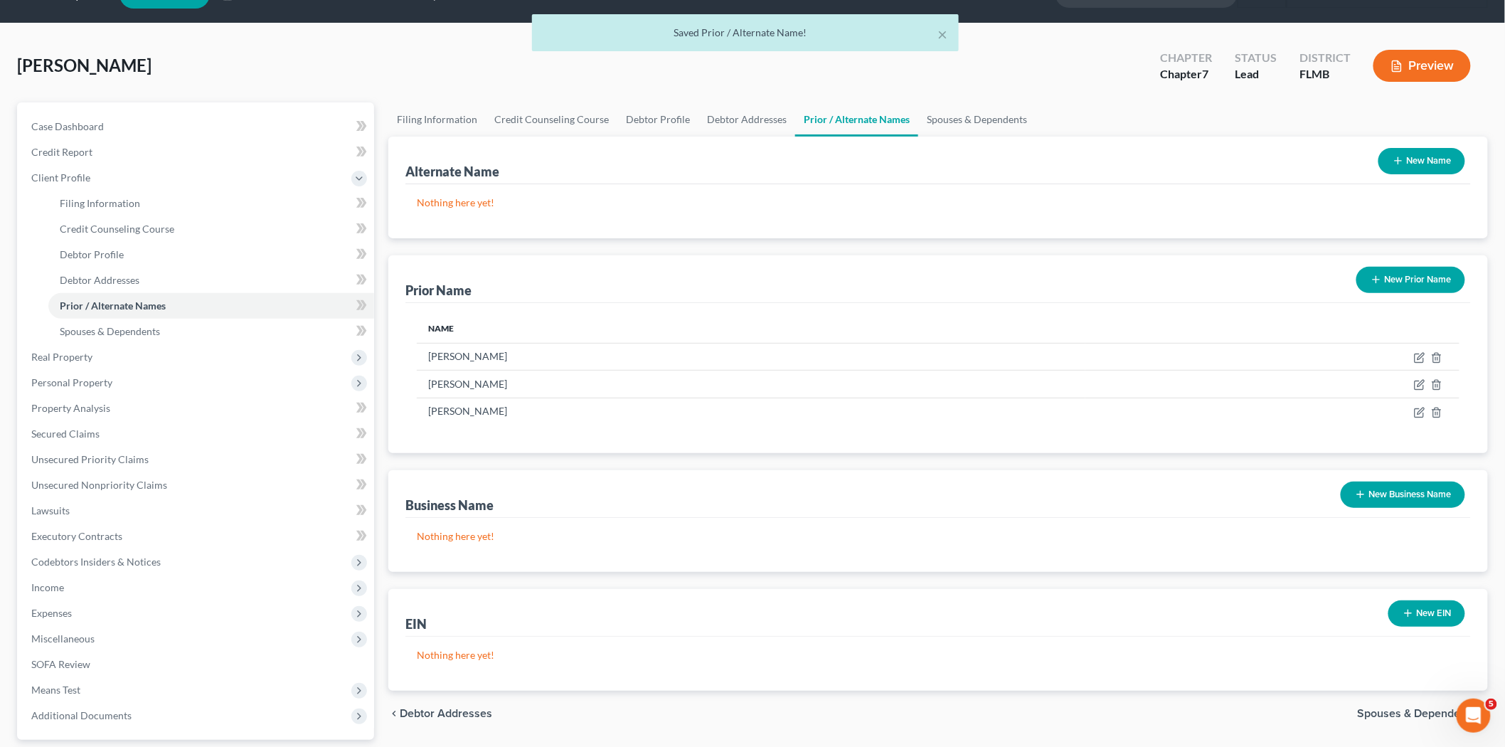
scroll to position [3, 0]
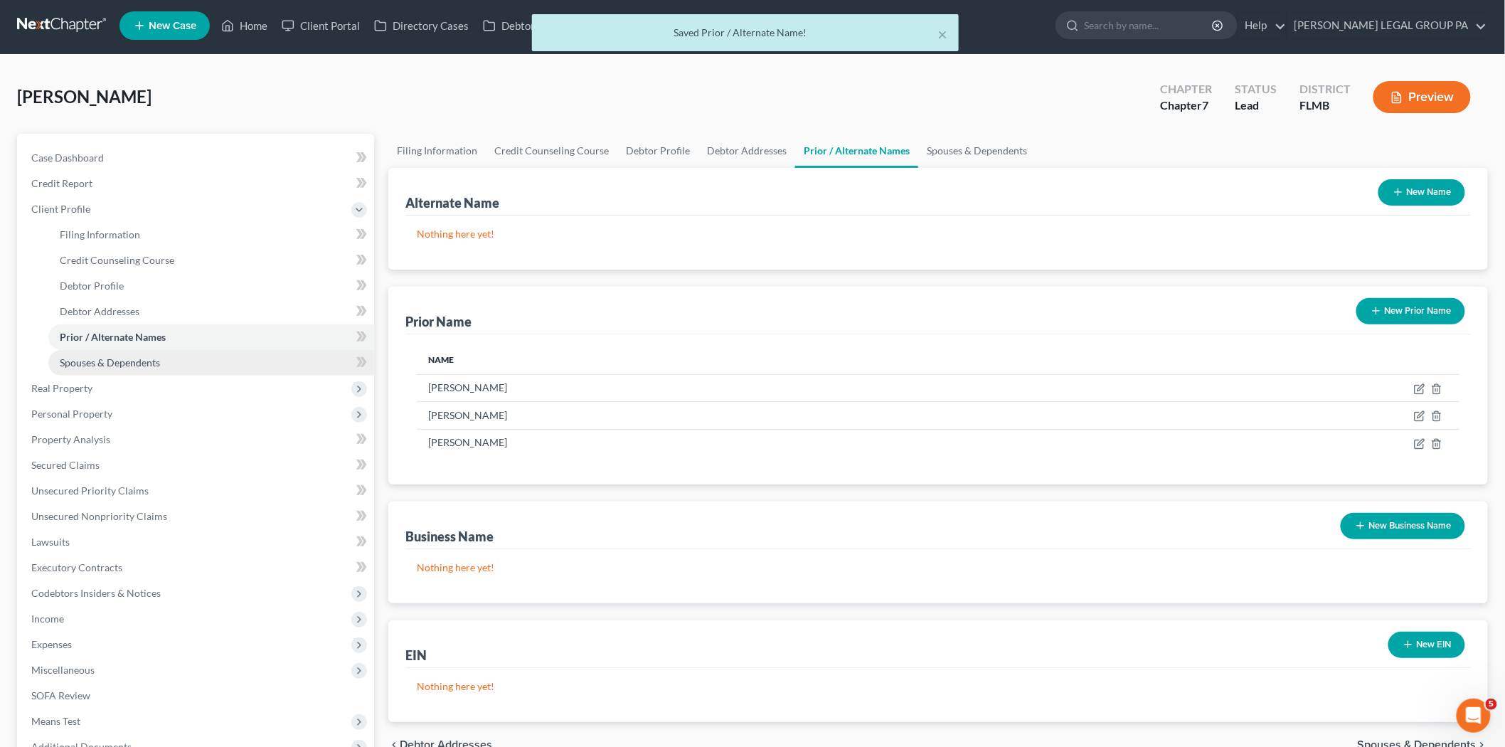
click at [185, 367] on link "Spouses & Dependents" at bounding box center [211, 363] width 326 height 26
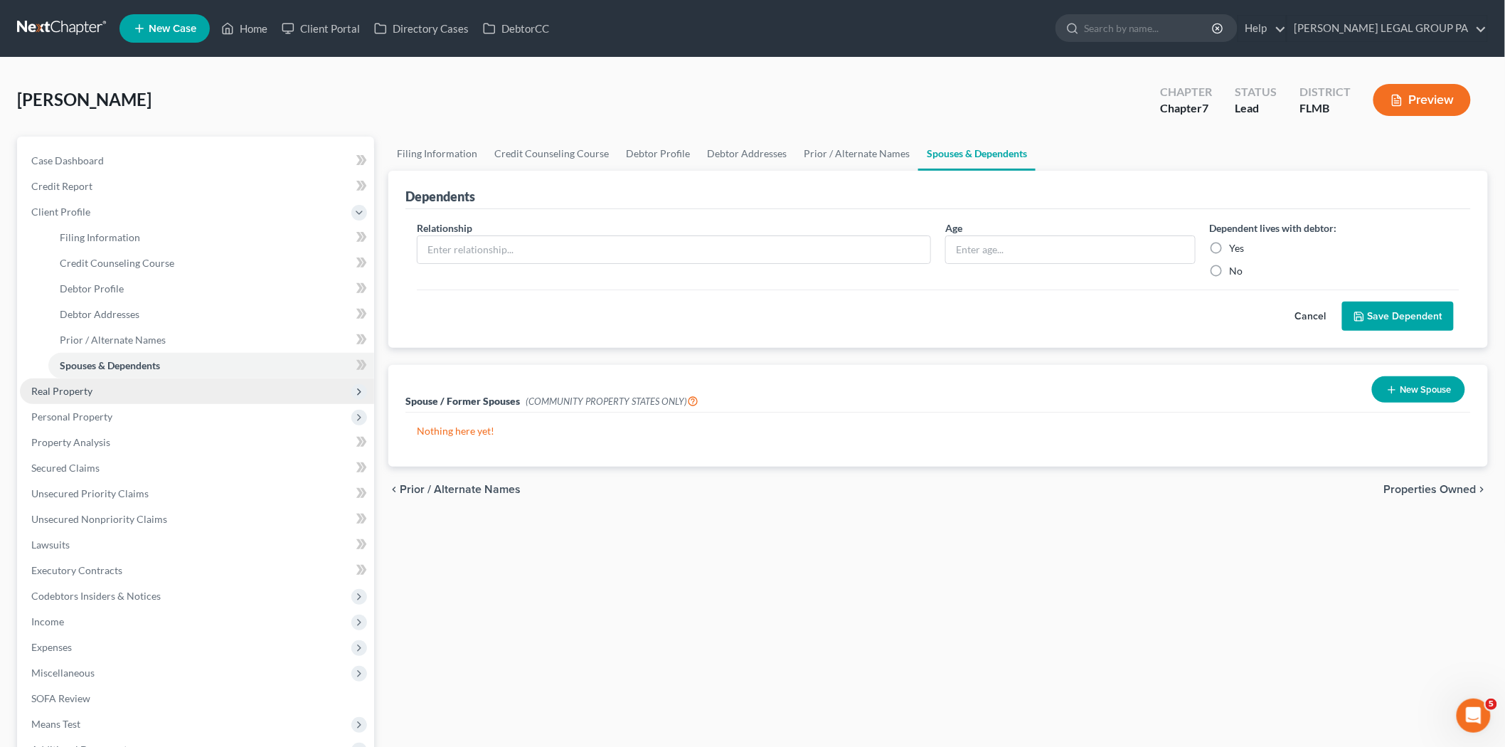
click at [129, 401] on span "Real Property" at bounding box center [197, 391] width 354 height 26
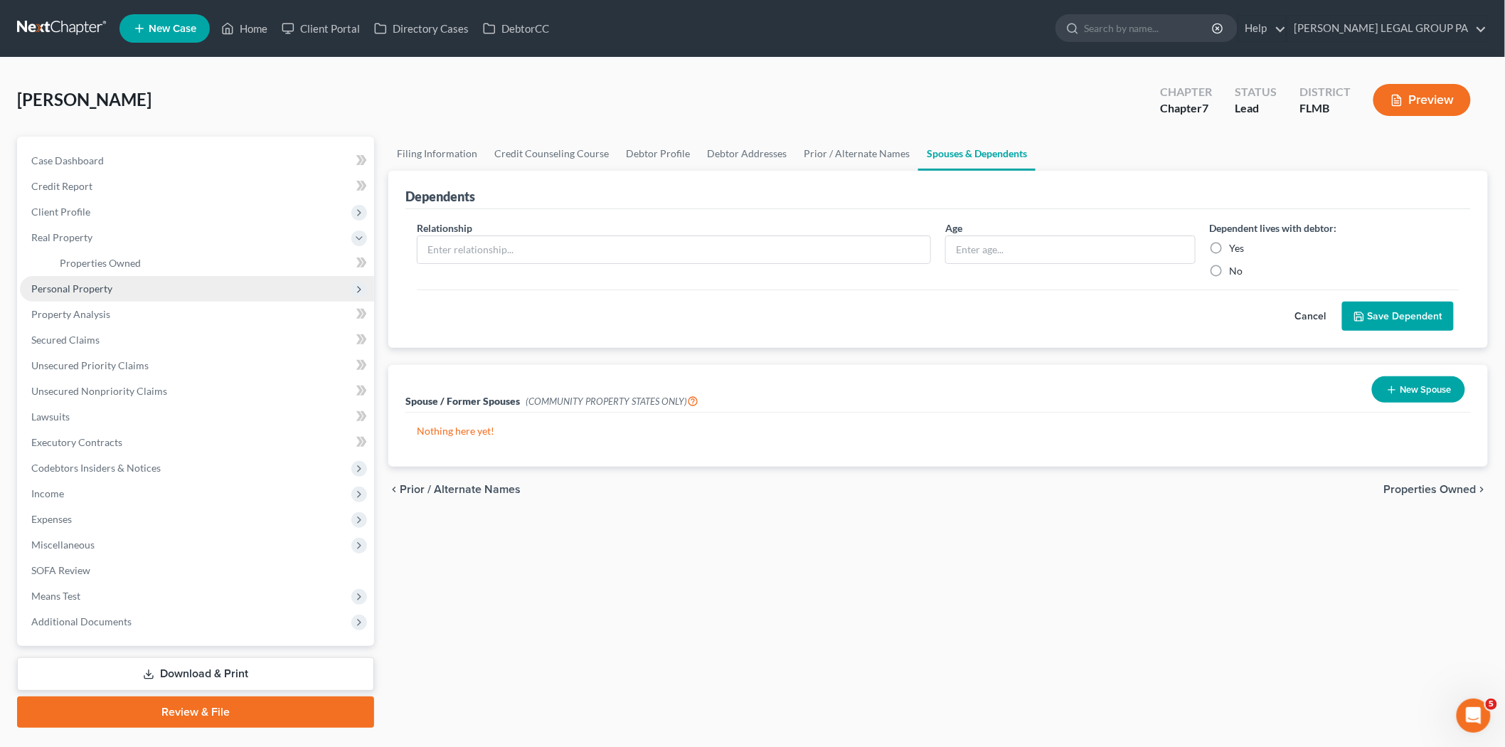
click at [83, 294] on span "Personal Property" at bounding box center [197, 289] width 354 height 26
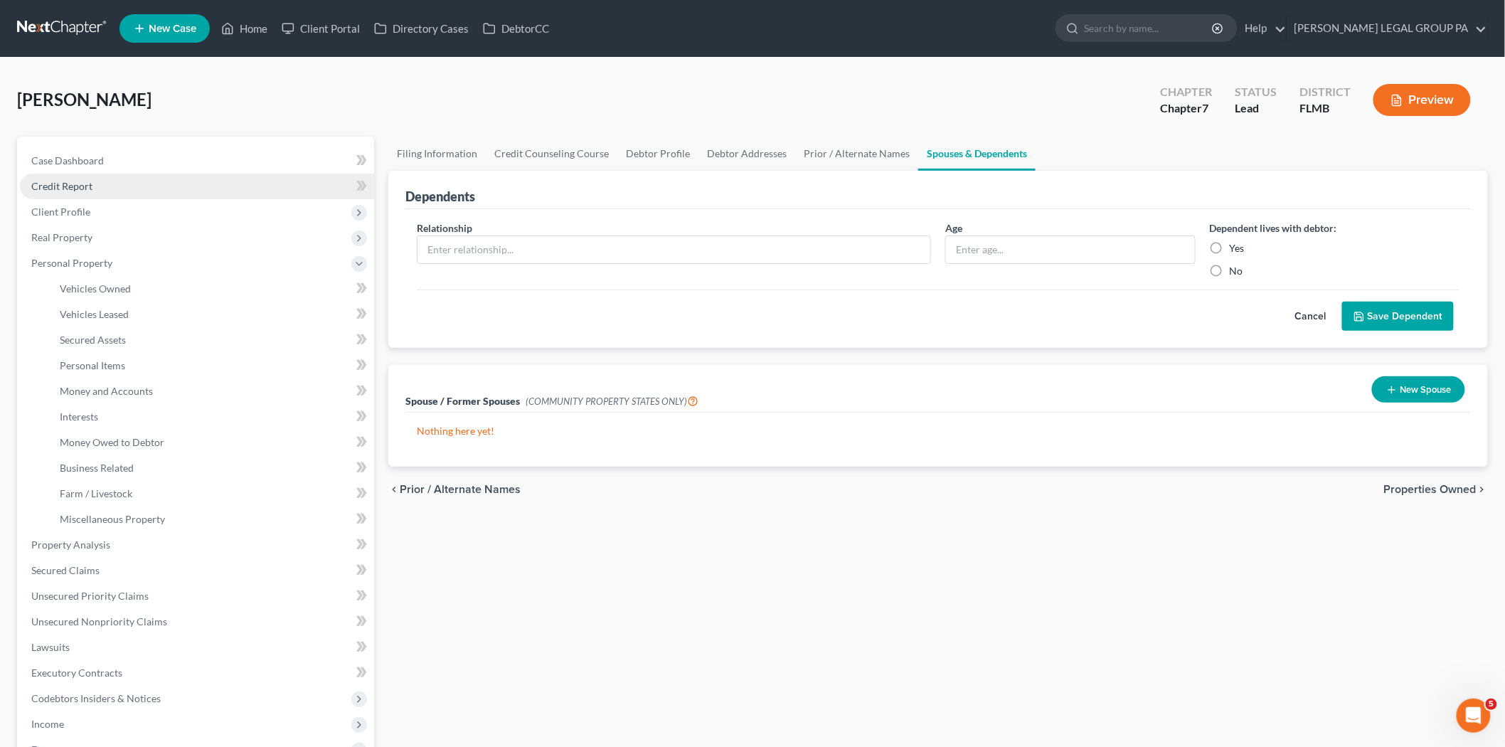
click at [63, 175] on link "Credit Report" at bounding box center [197, 187] width 354 height 26
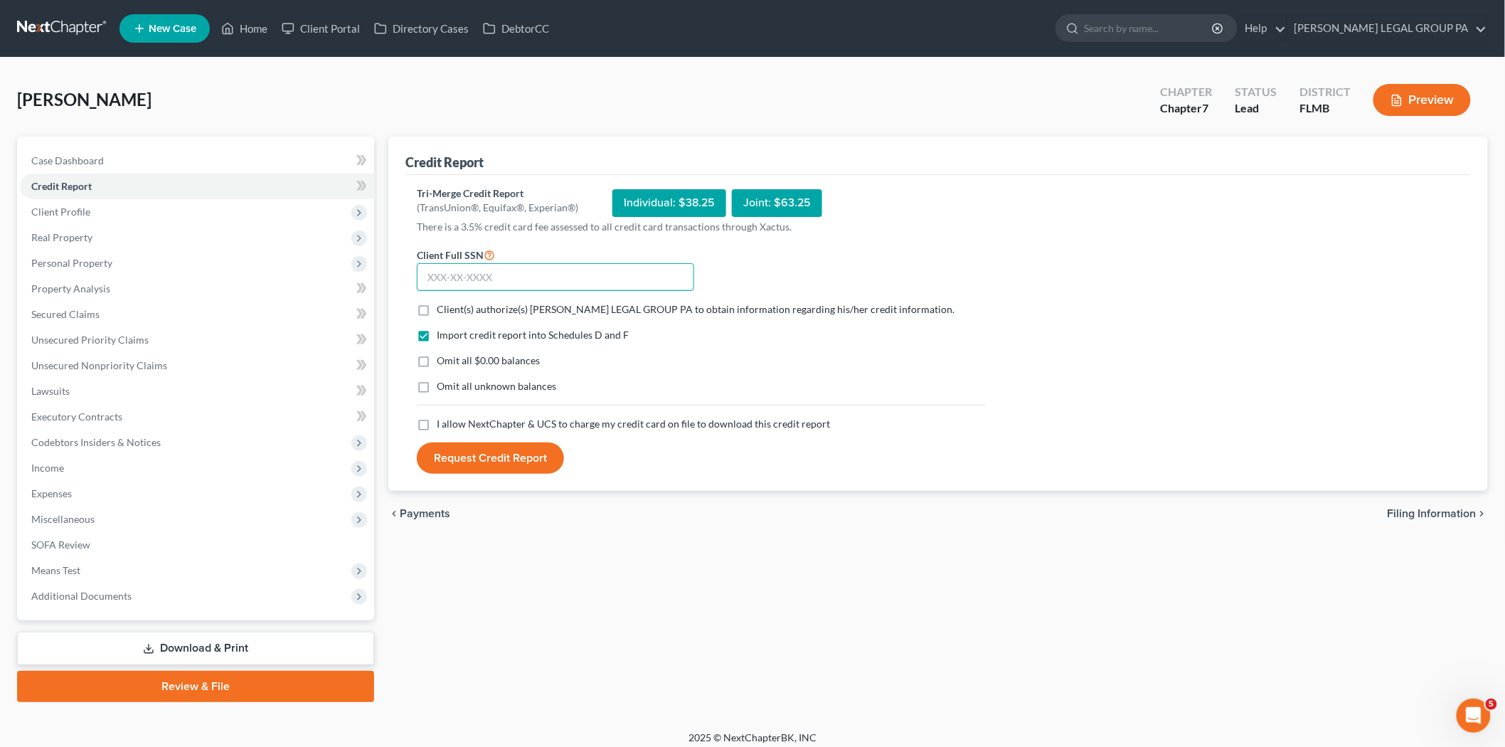
click at [481, 274] on input "text" at bounding box center [555, 277] width 277 height 28
type input "265-99-4169"
click at [555, 303] on span "Client(s) authorize(s) WELLER LEGAL GROUP PA to obtain information regarding hi…" at bounding box center [696, 309] width 518 height 12
click at [452, 303] on input "Client(s) authorize(s) WELLER LEGAL GROUP PA to obtain information regarding hi…" at bounding box center [446, 306] width 9 height 9
checkbox input "true"
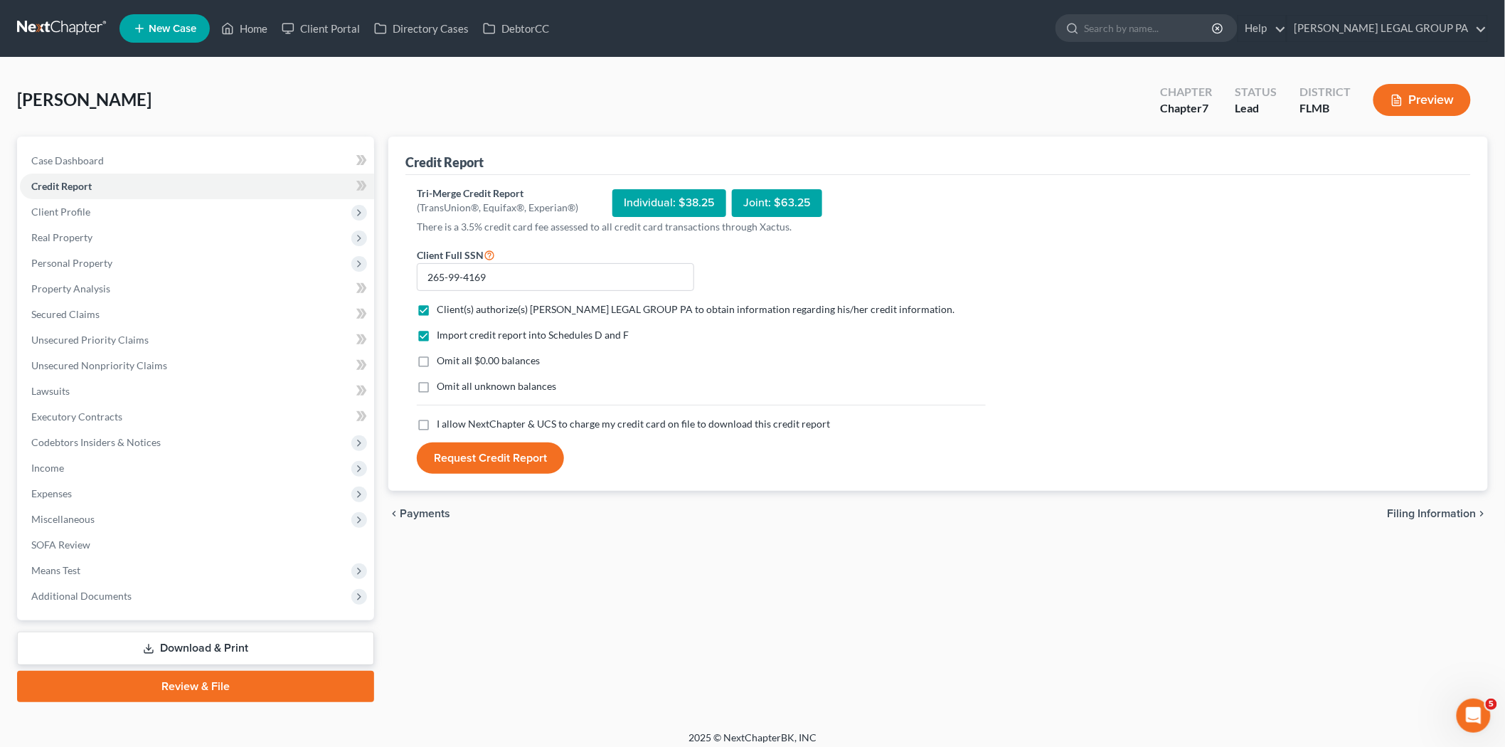
click at [546, 417] on span "I allow NextChapter & UCS to charge my credit card on file to download this cre…" at bounding box center [633, 423] width 393 height 12
click at [452, 417] on input "I allow NextChapter & UCS to charge my credit card on file to download this cre…" at bounding box center [446, 421] width 9 height 9
checkbox input "true"
click at [491, 459] on button "Request Credit Report" at bounding box center [490, 457] width 147 height 31
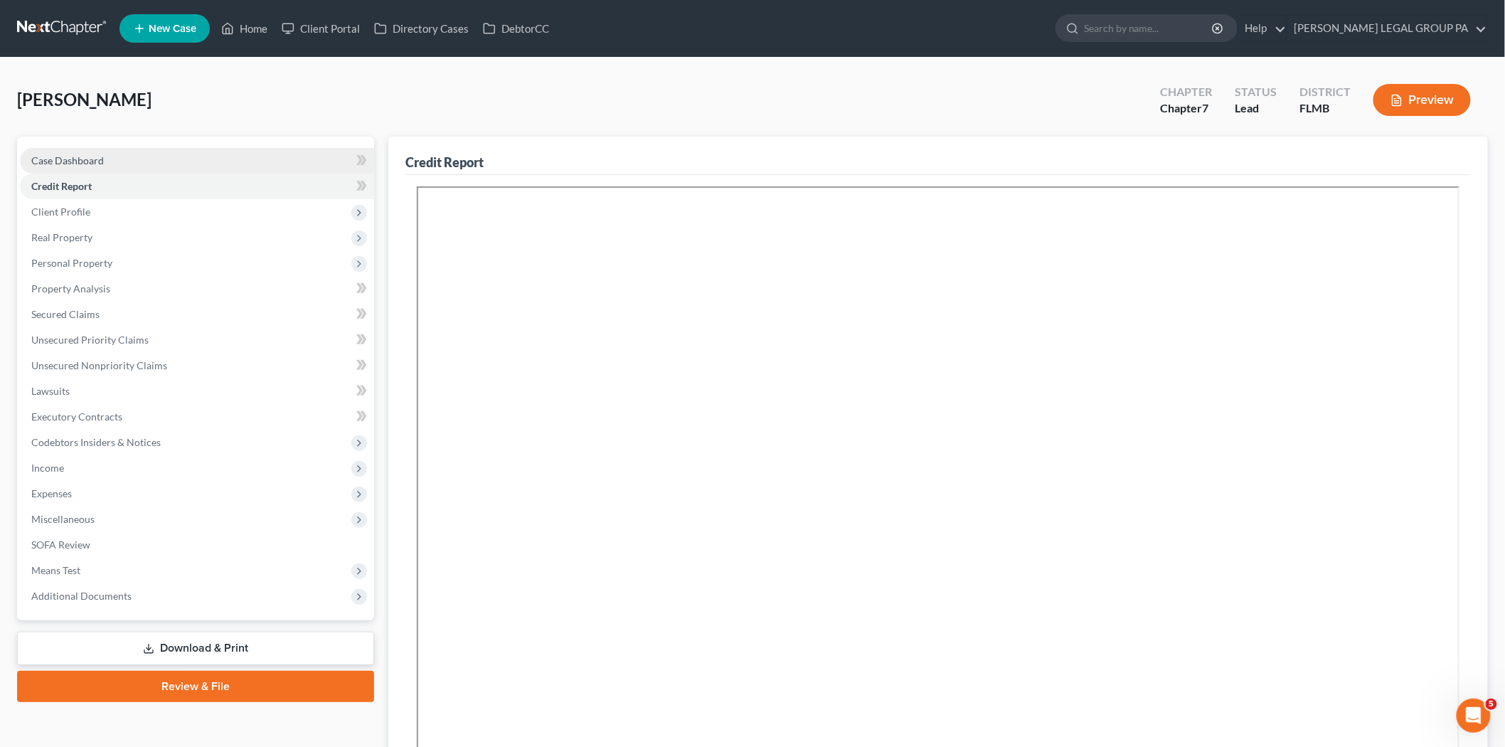
click at [151, 165] on link "Case Dashboard" at bounding box center [197, 161] width 354 height 26
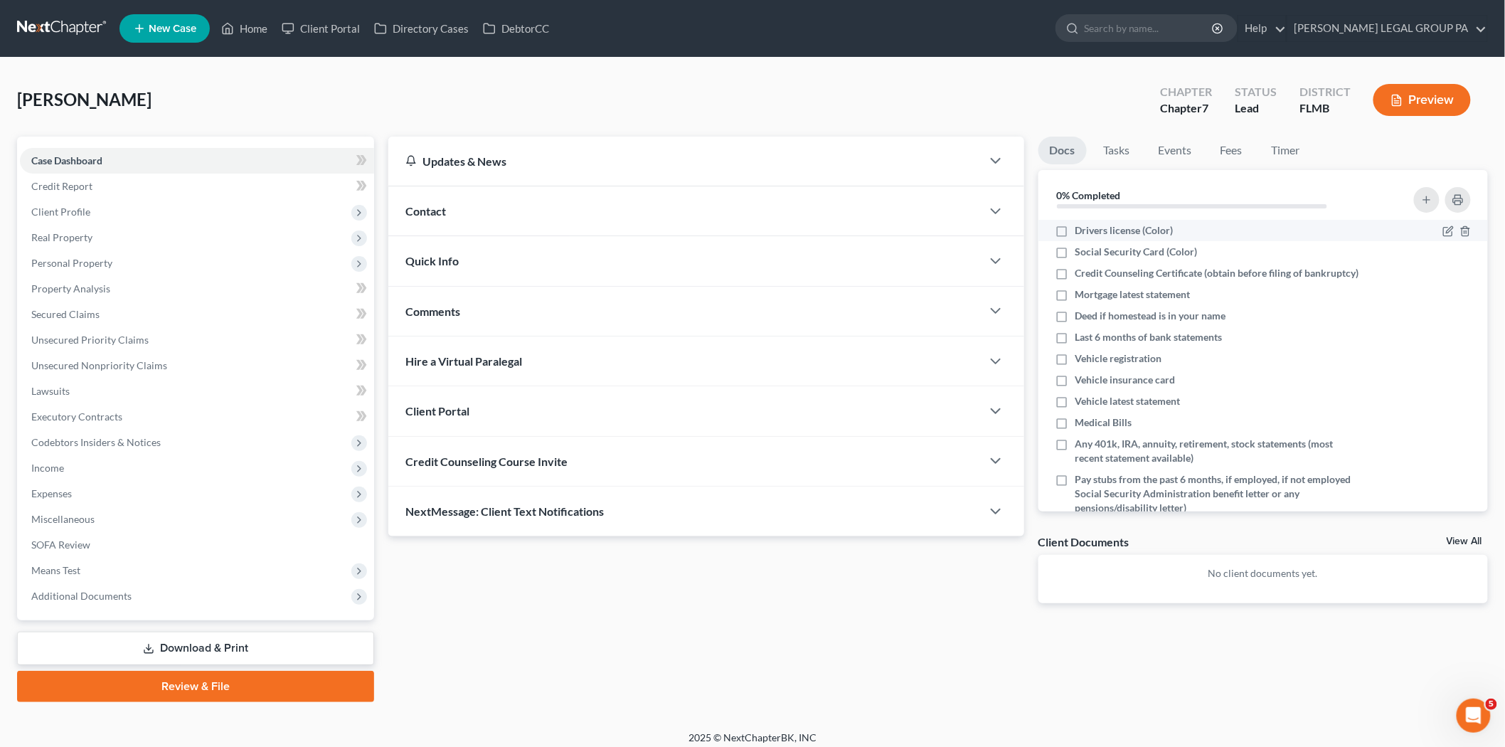
click at [1107, 225] on span "Drivers license (Color)" at bounding box center [1124, 230] width 98 height 14
click at [1090, 225] on input "Drivers license (Color)" at bounding box center [1085, 227] width 9 height 9
checkbox input "true"
click at [1110, 242] on li "Social Security Card (Color)" at bounding box center [1263, 251] width 450 height 21
click at [1107, 245] on span "Social Security Card (Color)" at bounding box center [1136, 252] width 122 height 14
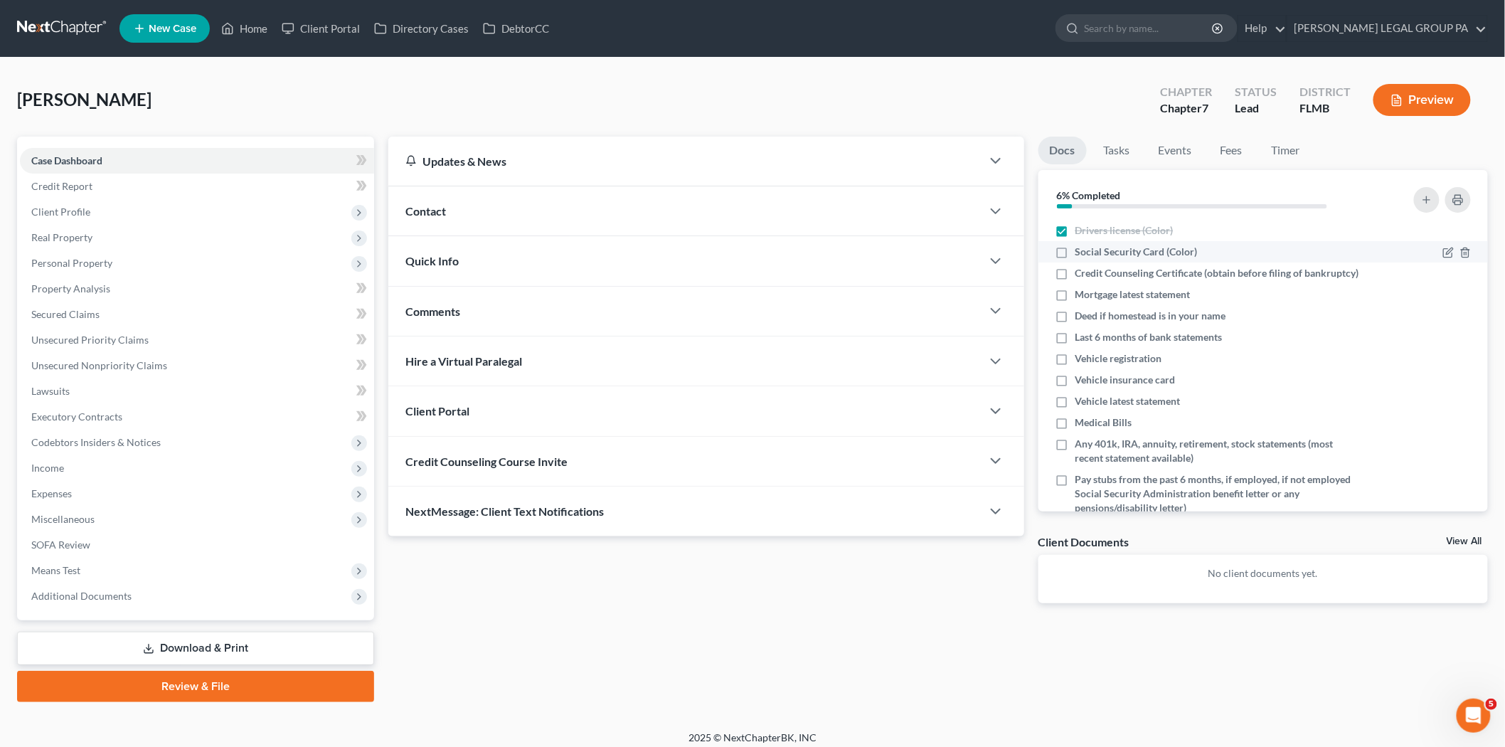
click at [1090, 245] on input "Social Security Card (Color)" at bounding box center [1085, 249] width 9 height 9
checkbox input "true"
click at [473, 467] on span "Credit Counseling Course Invite" at bounding box center [486, 461] width 162 height 14
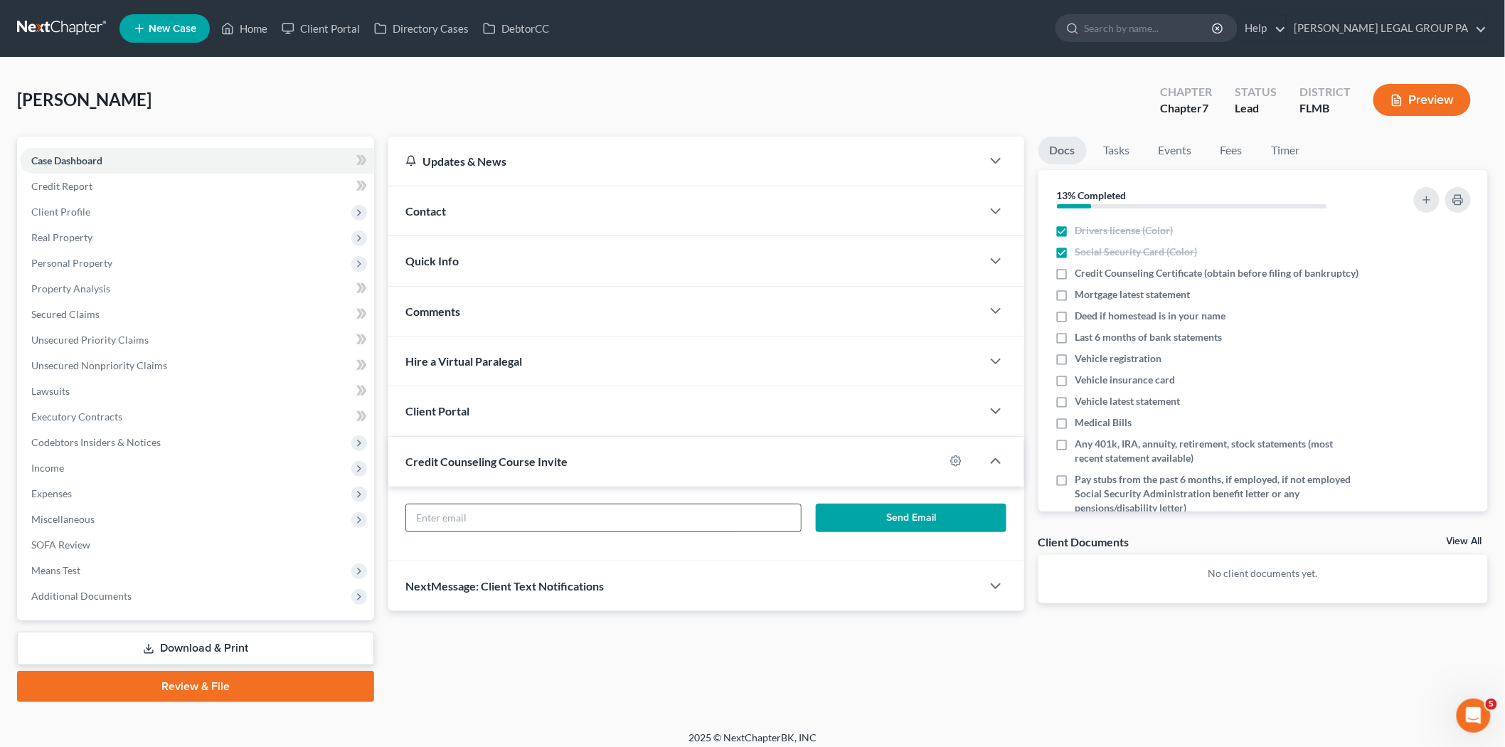
click at [585, 528] on input "text" at bounding box center [603, 517] width 395 height 27
paste input "lmcgee00@icloud.com"
type input "lmcgee00@icloud.com"
drag, startPoint x: 580, startPoint y: 523, endPoint x: 366, endPoint y: 501, distance: 215.8
click at [366, 501] on div "Petition Navigation Case Dashboard Payments Invoices Payments Payments Credit R…" at bounding box center [752, 419] width 1485 height 565
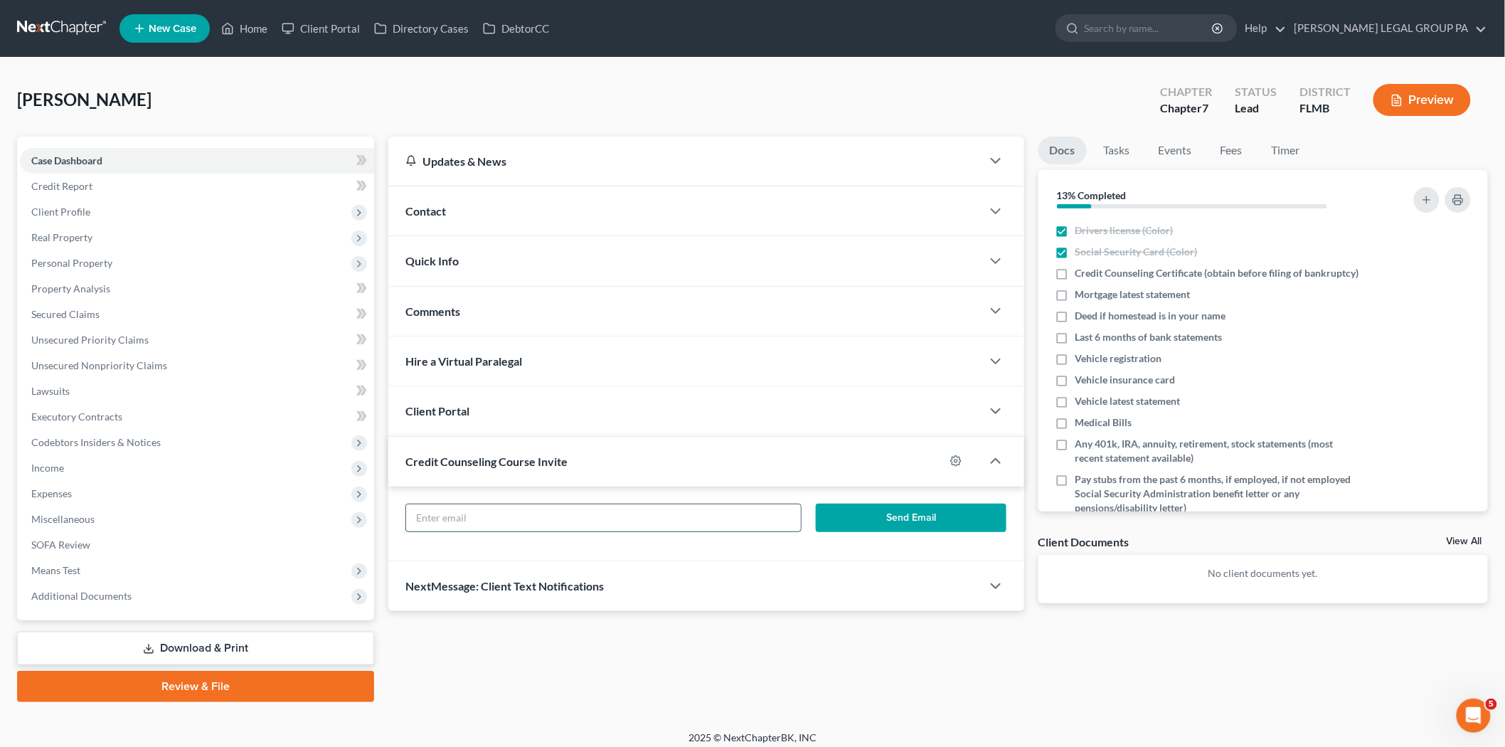
click at [487, 511] on input "text" at bounding box center [603, 517] width 395 height 27
paste input "phyllisjackson65@gmail.com"
type input "phyllisjackson65@gmail.com"
click at [843, 523] on button "Send Email" at bounding box center [911, 518] width 191 height 28
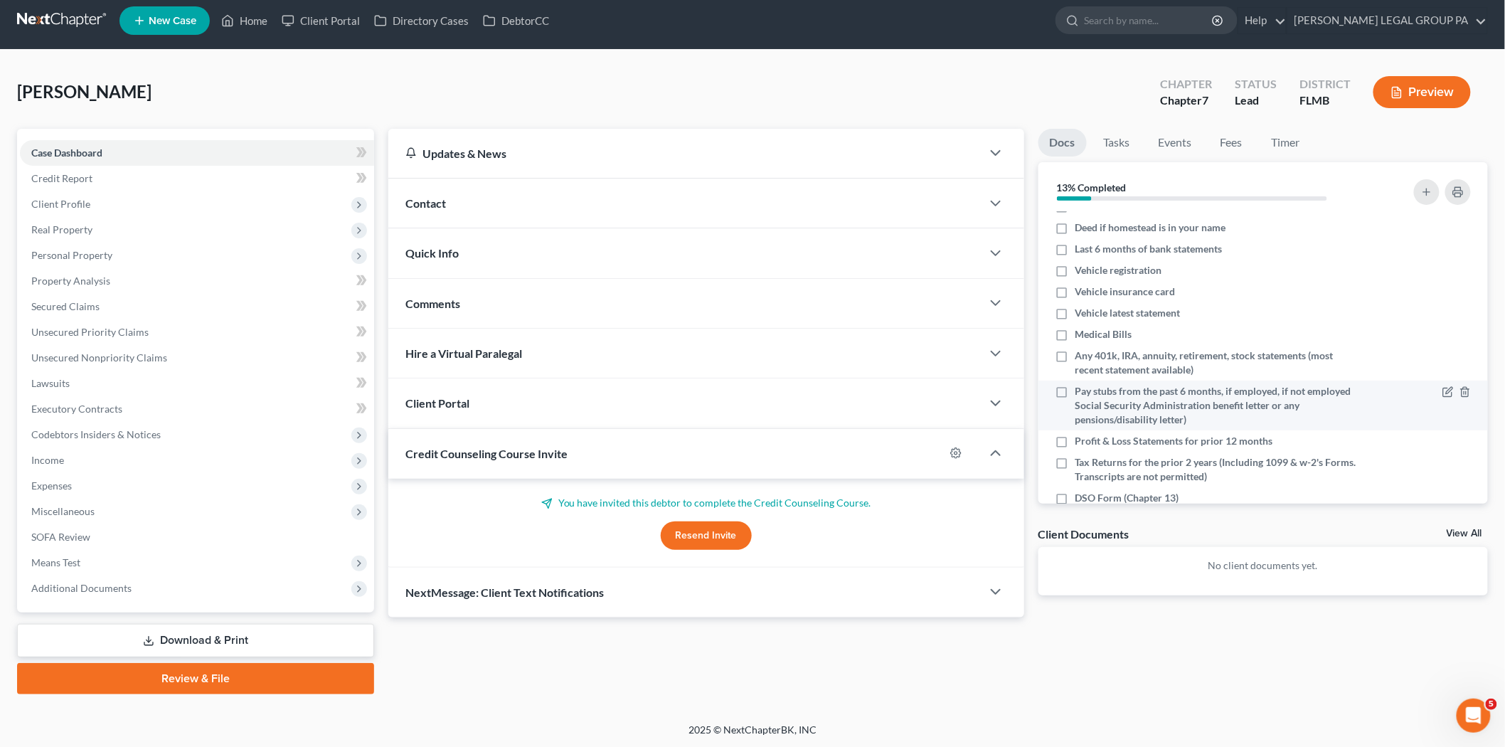
scroll to position [43, 0]
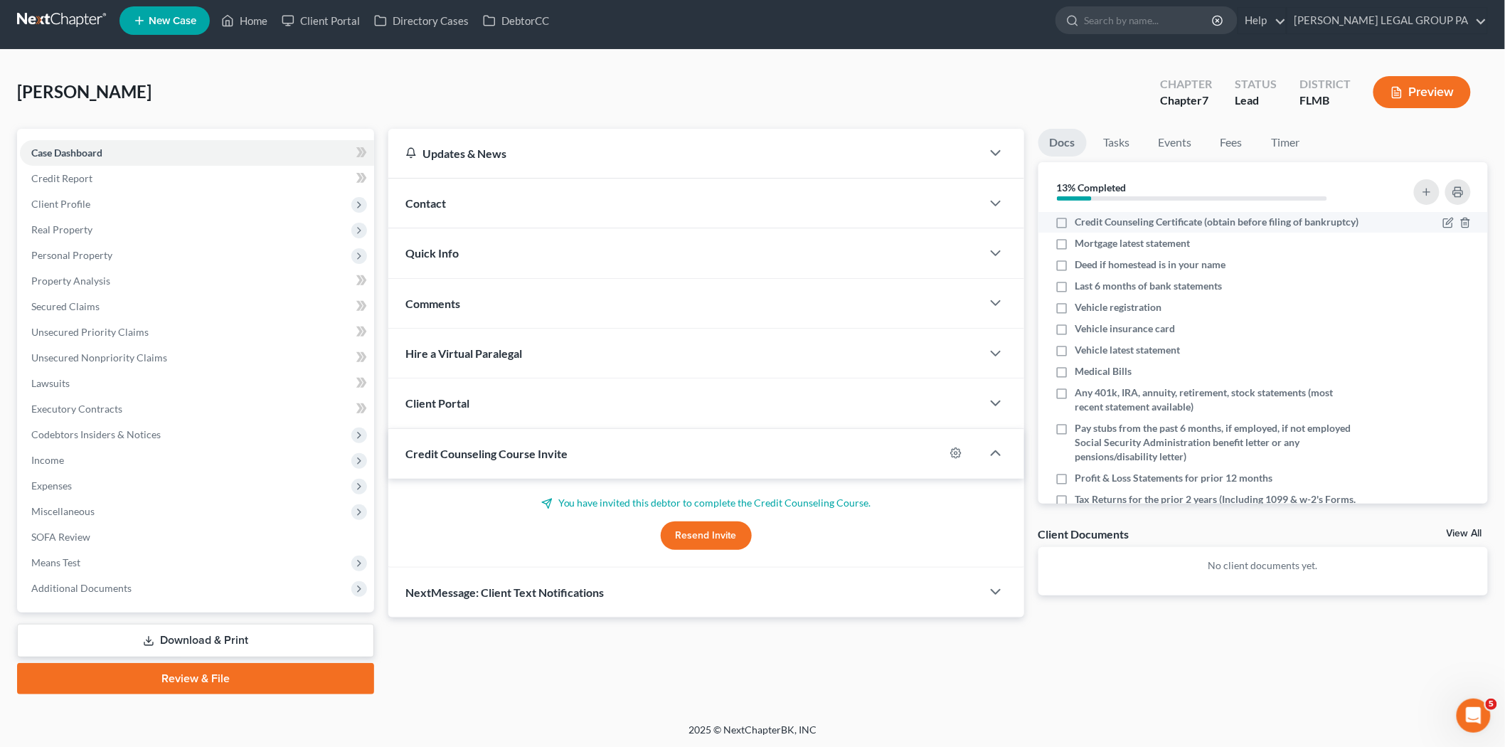
click at [1112, 216] on span "Credit Counseling Certificate (obtain before filing of bankruptcy)" at bounding box center [1217, 222] width 284 height 14
click at [1090, 216] on input "Credit Counseling Certificate (obtain before filing of bankruptcy)" at bounding box center [1085, 219] width 9 height 9
click at [1114, 229] on span "Credit Counseling Certificate (obtain before filing of bankruptcy)" at bounding box center [1217, 222] width 284 height 14
click at [1090, 224] on input "Credit Counseling Certificate (obtain before filing of bankruptcy)" at bounding box center [1085, 219] width 9 height 9
checkbox input "false"
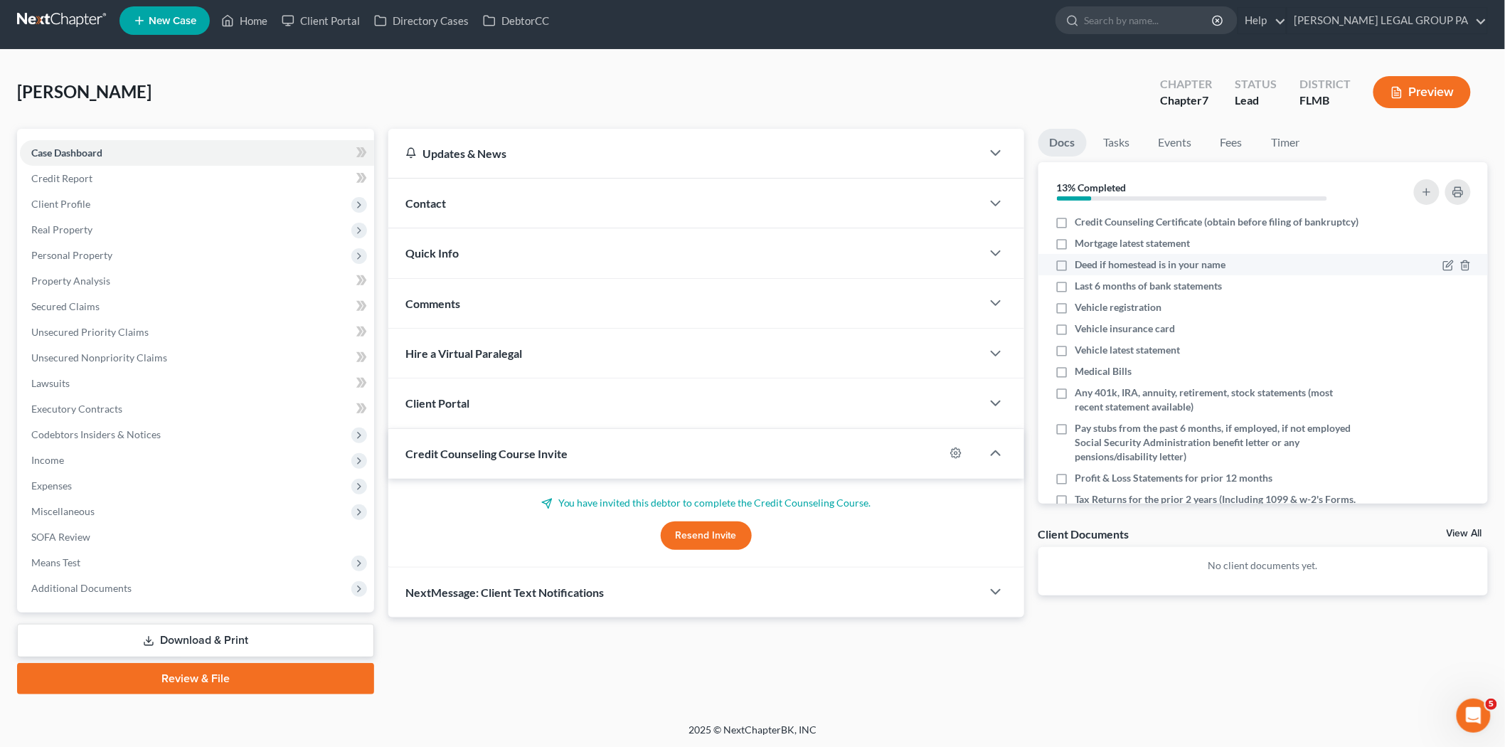
scroll to position [0, 0]
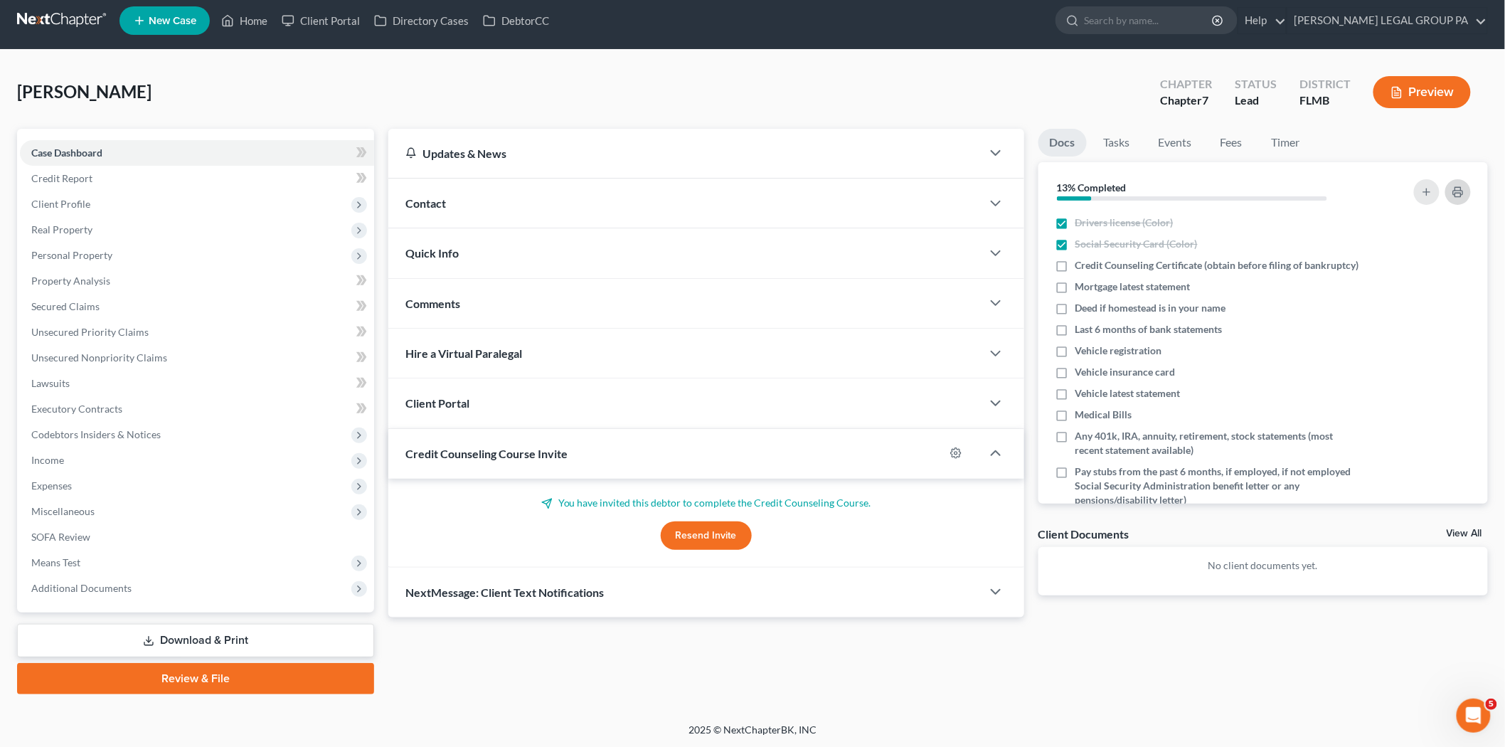
click at [1453, 194] on icon "button" at bounding box center [1457, 191] width 11 height 11
click at [1142, 358] on span "Vehicle registration" at bounding box center [1118, 351] width 87 height 14
click at [1090, 353] on input "Vehicle registration" at bounding box center [1085, 348] width 9 height 9
checkbox input "true"
click at [1145, 379] on span "Vehicle insurance card" at bounding box center [1125, 372] width 100 height 14
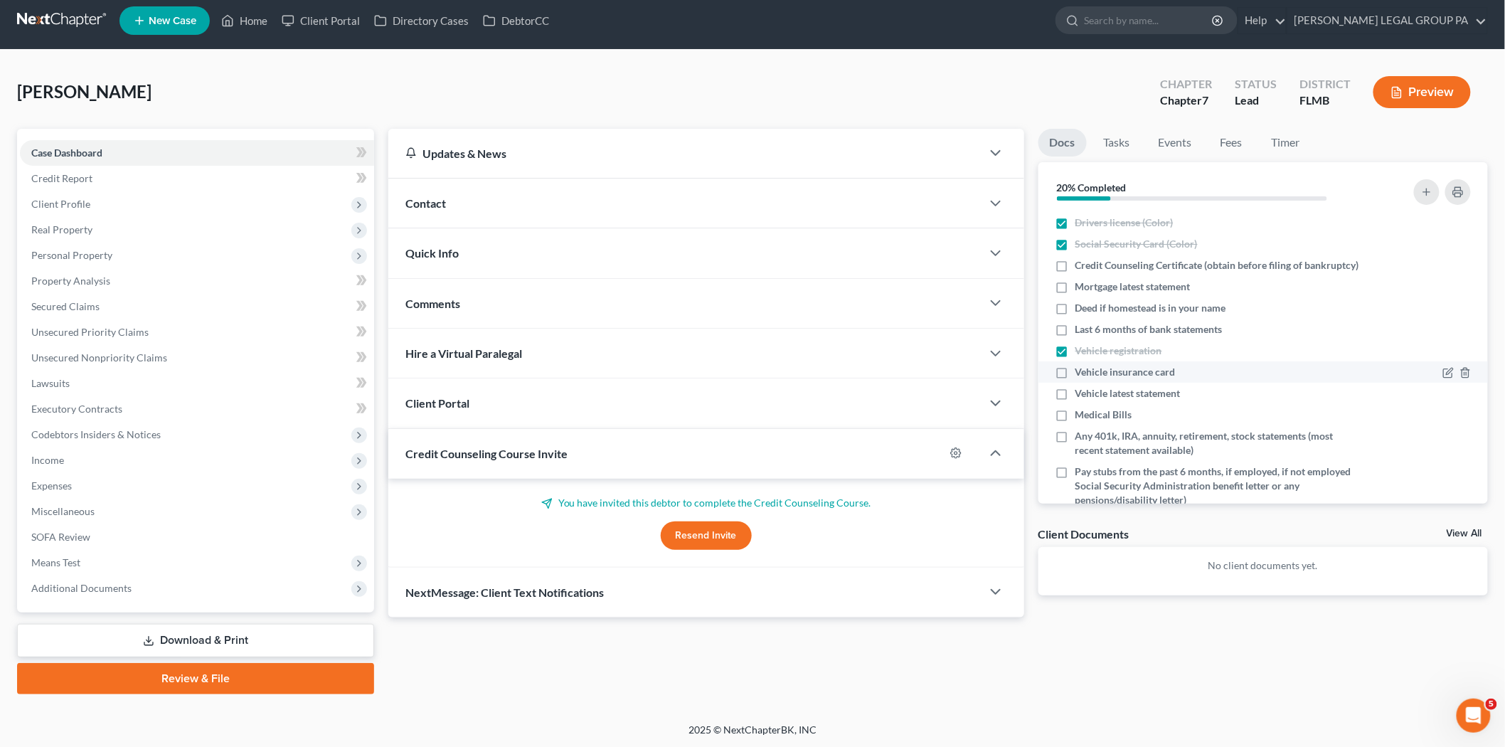
click at [1090, 374] on input "Vehicle insurance card" at bounding box center [1085, 369] width 9 height 9
checkbox input "true"
click at [1141, 400] on span "Vehicle latest statement" at bounding box center [1127, 393] width 105 height 14
click at [1090, 395] on input "Vehicle latest statement" at bounding box center [1085, 390] width 9 height 9
checkbox input "true"
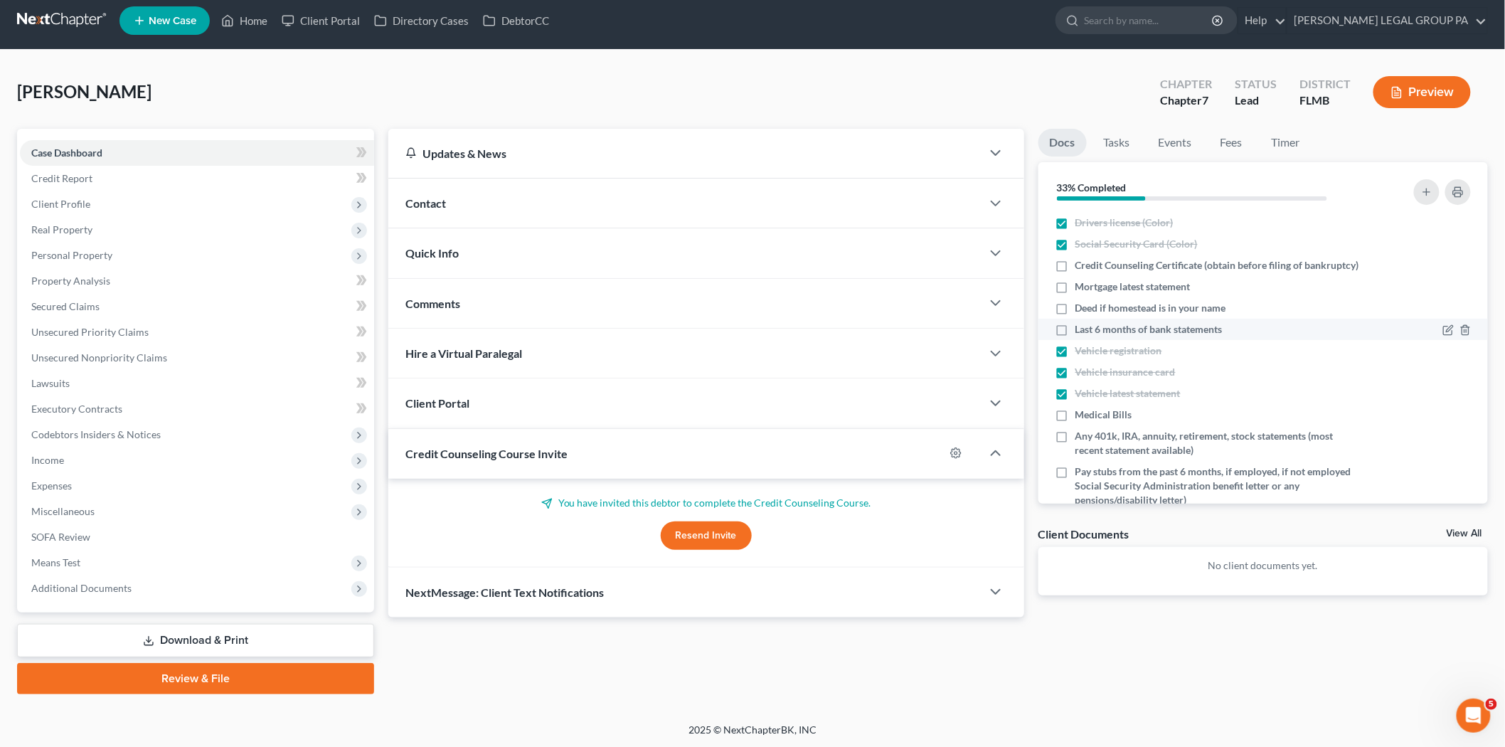
click at [1154, 336] on span "Last 6 months of bank statements" at bounding box center [1148, 329] width 147 height 14
click at [1090, 331] on input "Last 6 months of bank statements" at bounding box center [1085, 326] width 9 height 9
checkbox input "true"
click at [1152, 315] on span "Deed if homestead is in your name" at bounding box center [1150, 308] width 151 height 14
click at [1090, 310] on input "Deed if homestead is in your name" at bounding box center [1085, 305] width 9 height 9
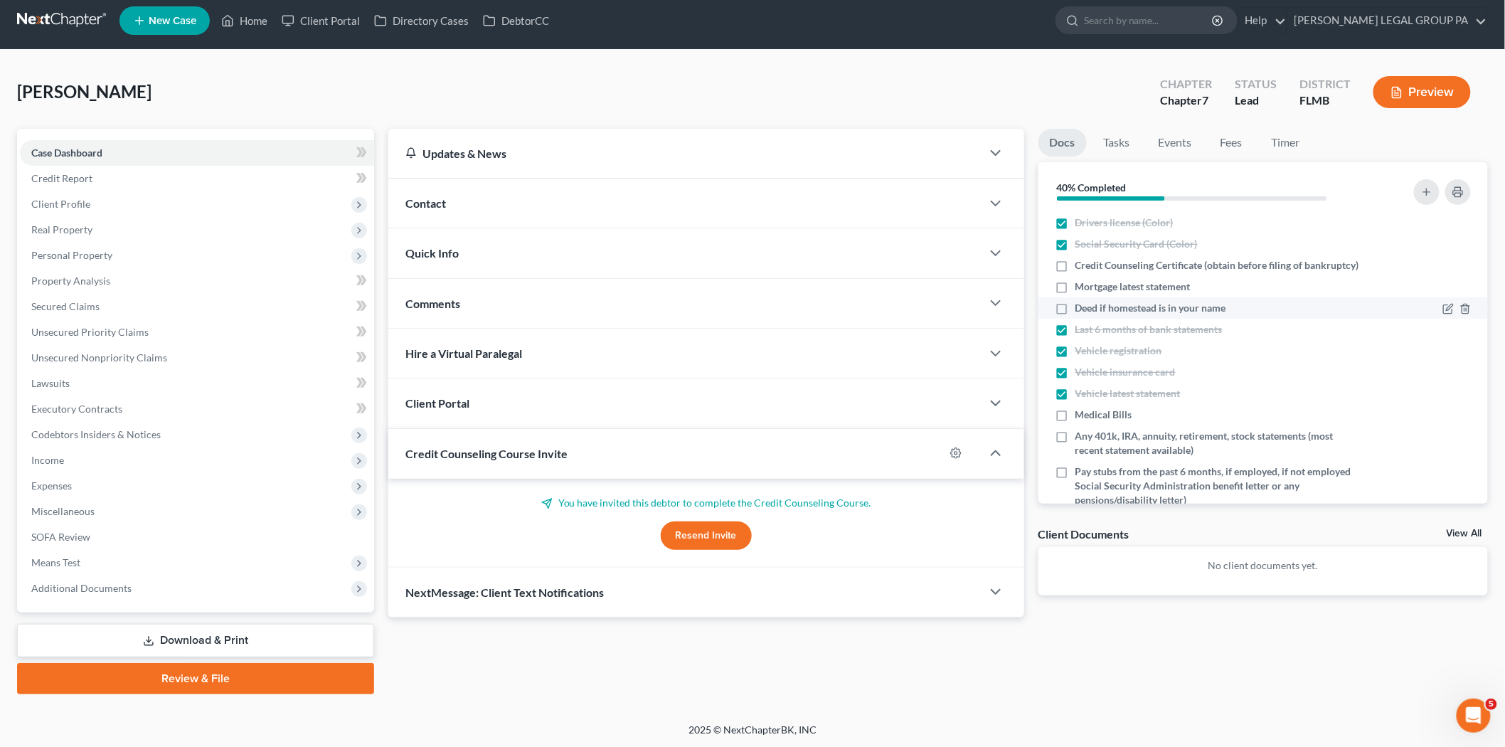
checkbox input "true"
click at [1149, 294] on span "Mortgage latest statement" at bounding box center [1132, 287] width 115 height 14
click at [1090, 289] on input "Mortgage latest statement" at bounding box center [1085, 284] width 9 height 9
checkbox input "true"
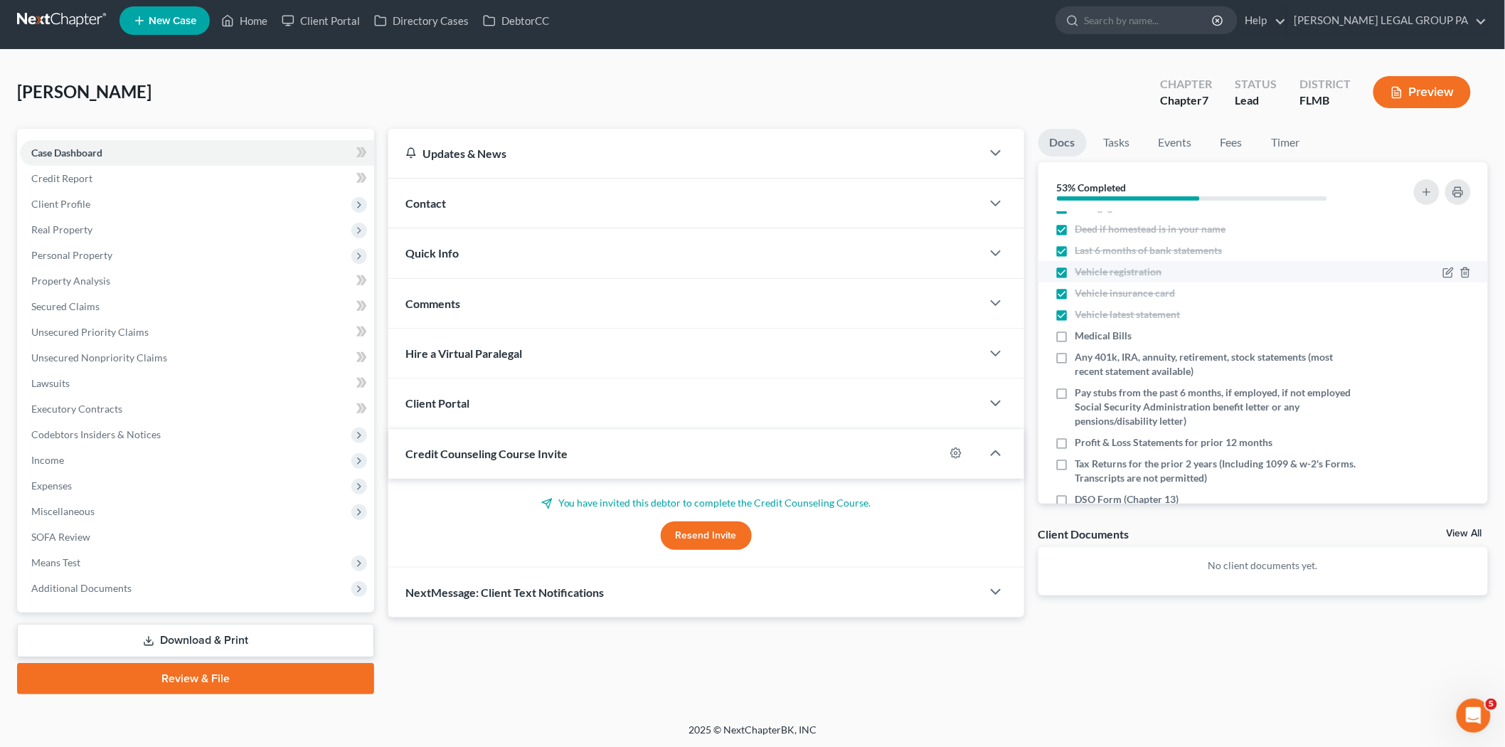
scroll to position [122, 0]
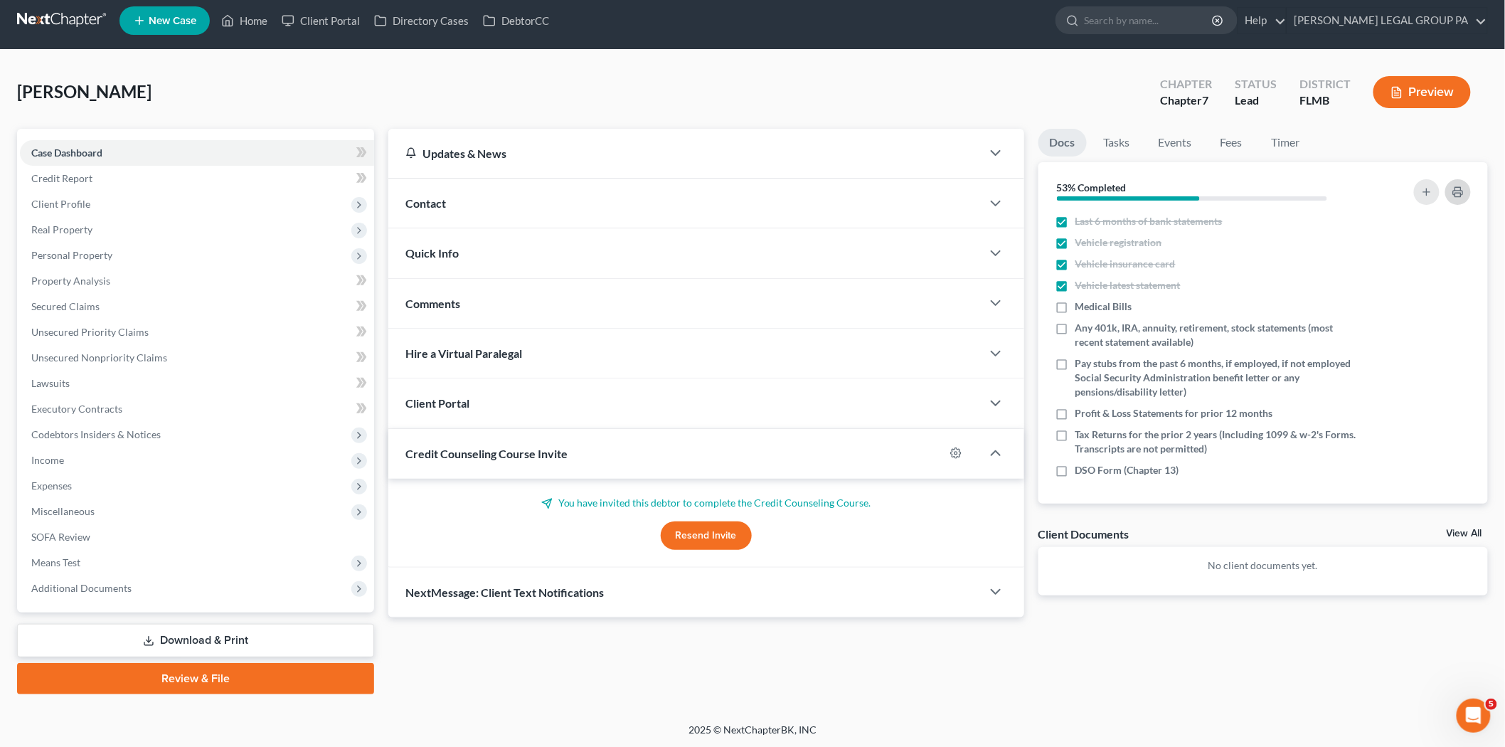
click at [1462, 191] on icon "button" at bounding box center [1457, 191] width 11 height 11
click at [129, 197] on span "Client Profile" at bounding box center [197, 204] width 354 height 26
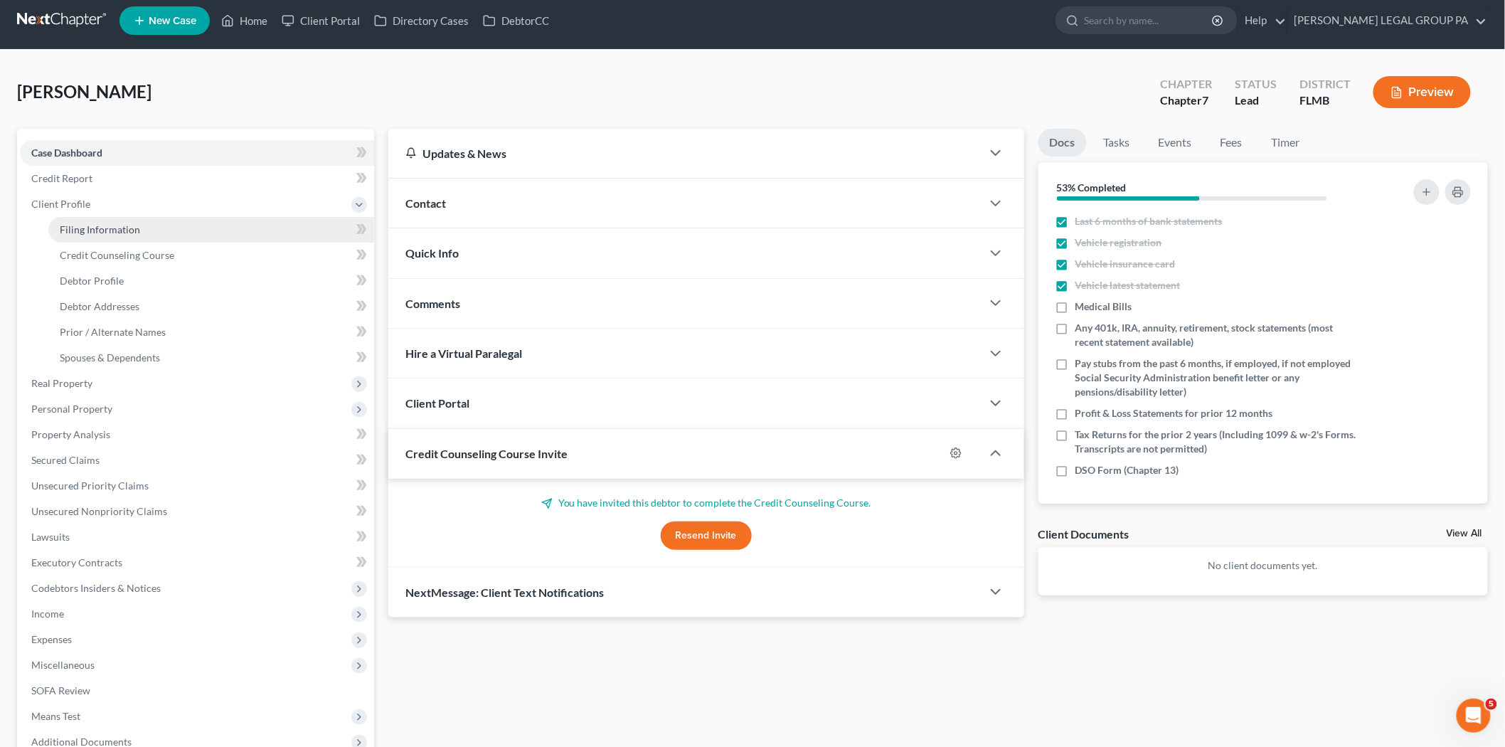
click at [116, 230] on span "Filing Information" at bounding box center [100, 229] width 80 height 12
select select "1"
select select "0"
select select "15"
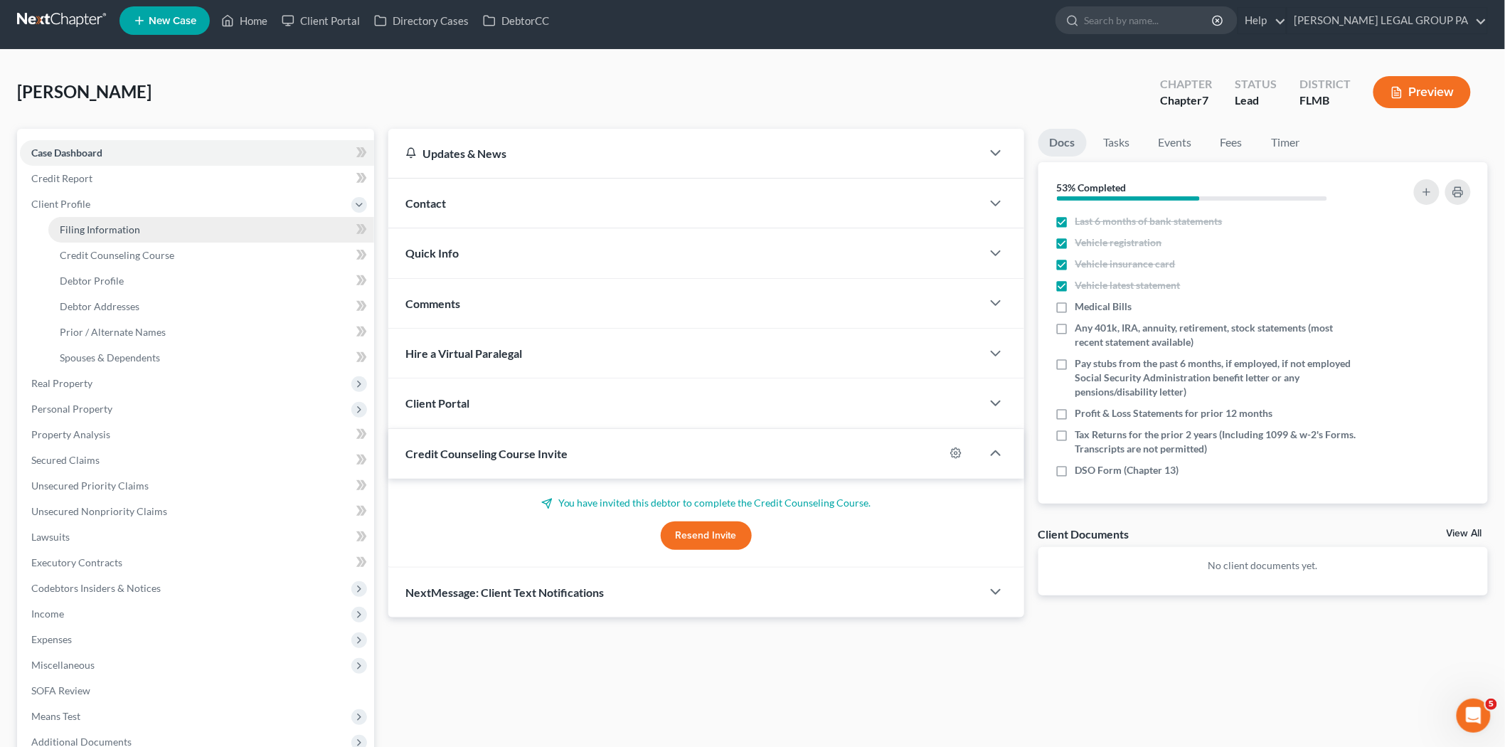
select select "0"
select select "9"
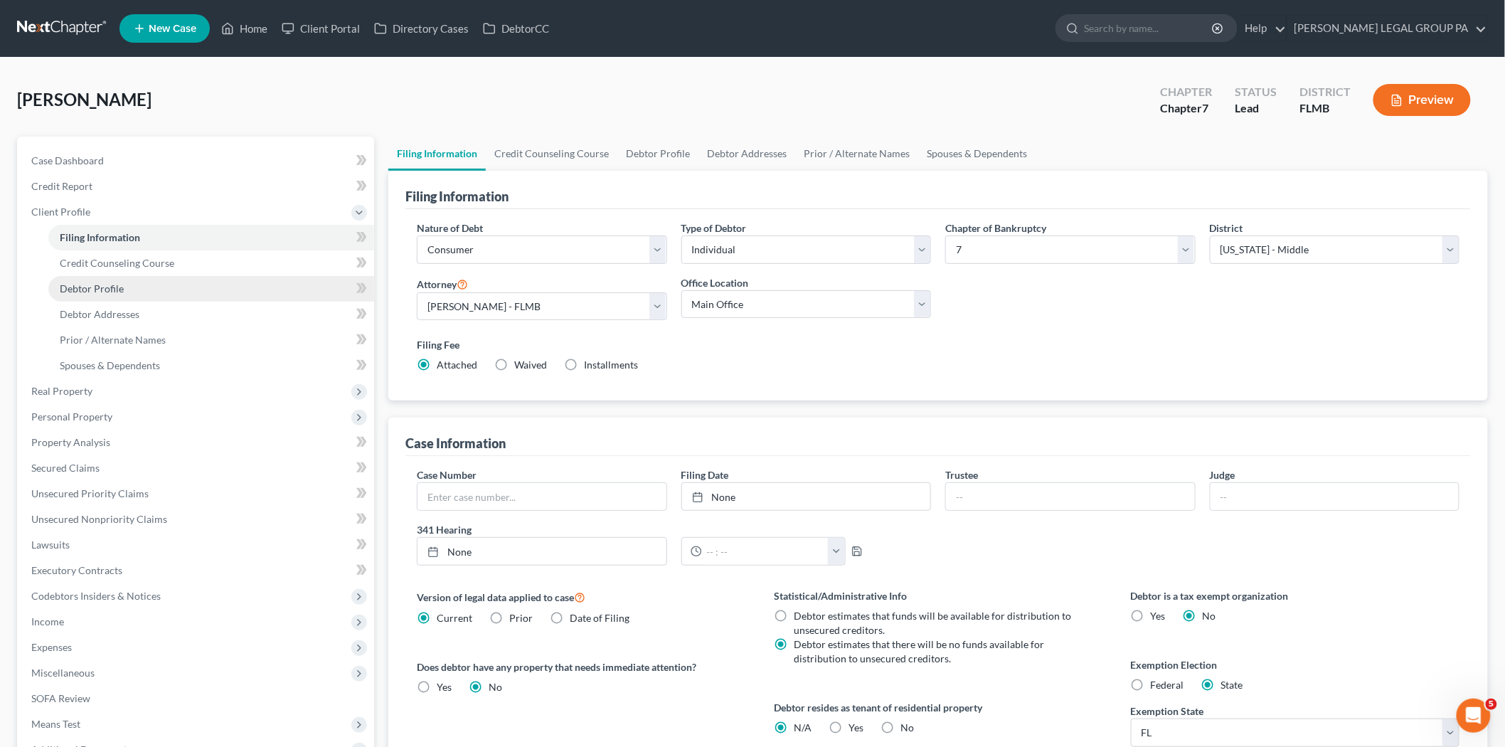
click at [144, 286] on link "Debtor Profile" at bounding box center [211, 289] width 326 height 26
select select "1"
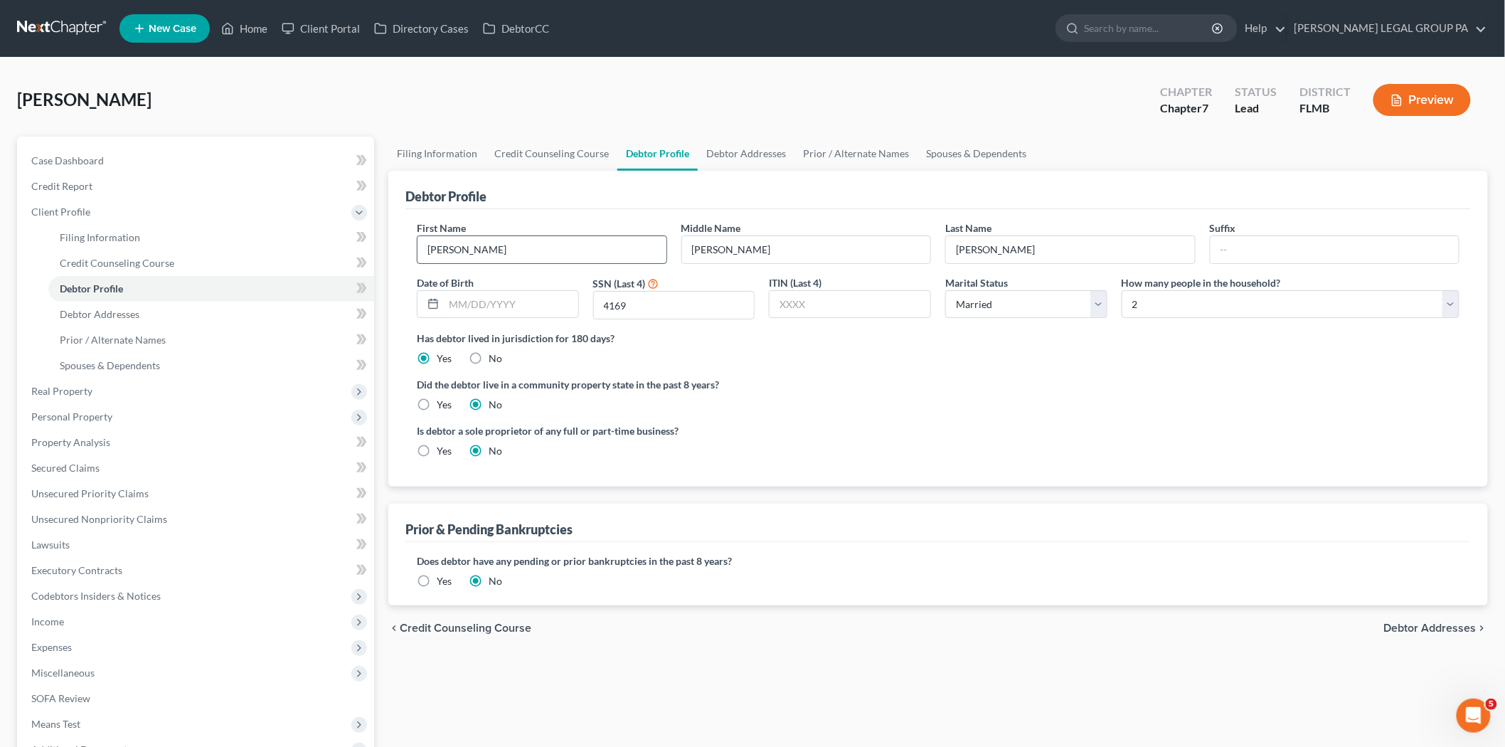
click at [531, 250] on input "Phyliis" at bounding box center [541, 249] width 249 height 27
type input "Phyllis"
click at [132, 439] on link "Property Analysis" at bounding box center [197, 443] width 354 height 26
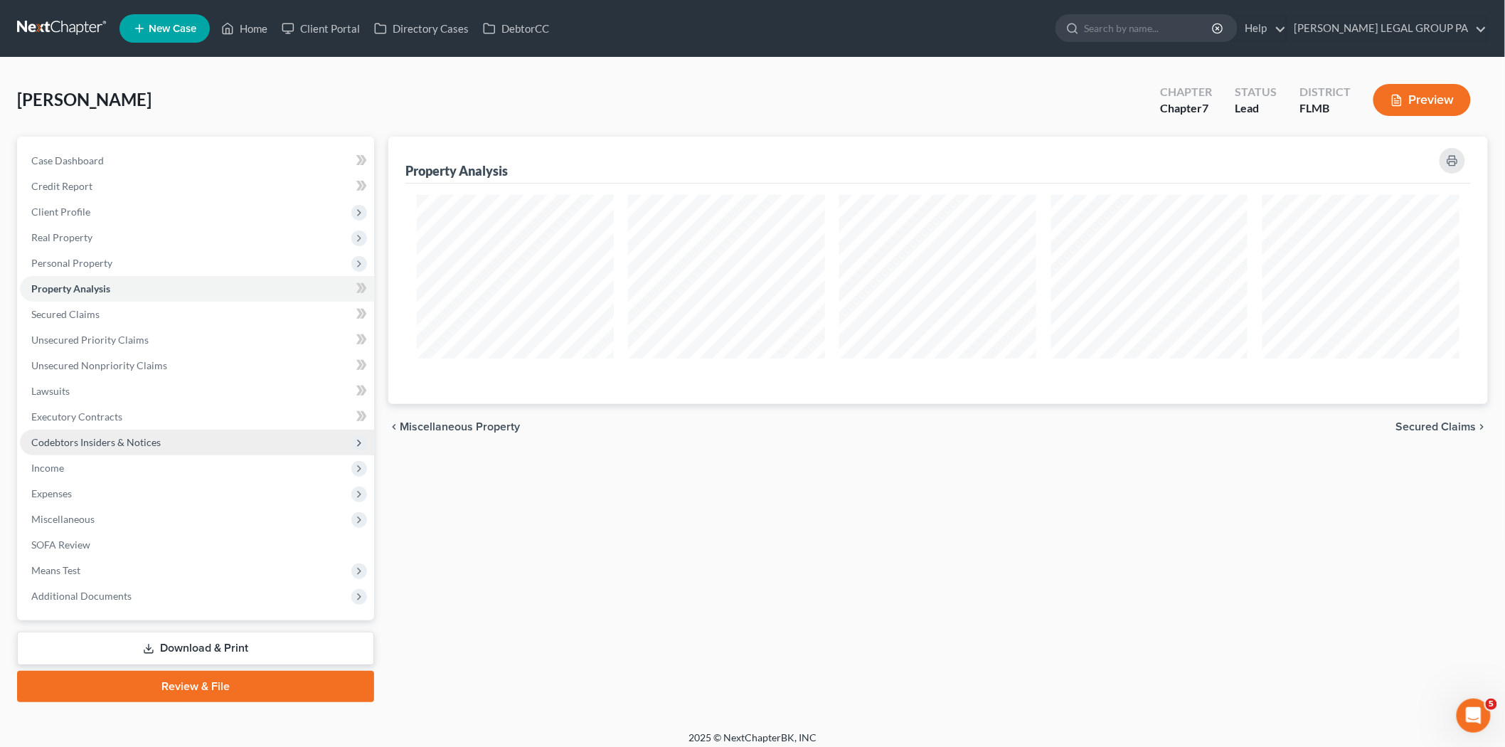
scroll to position [267, 1100]
